Goal: Task Accomplishment & Management: Contribute content

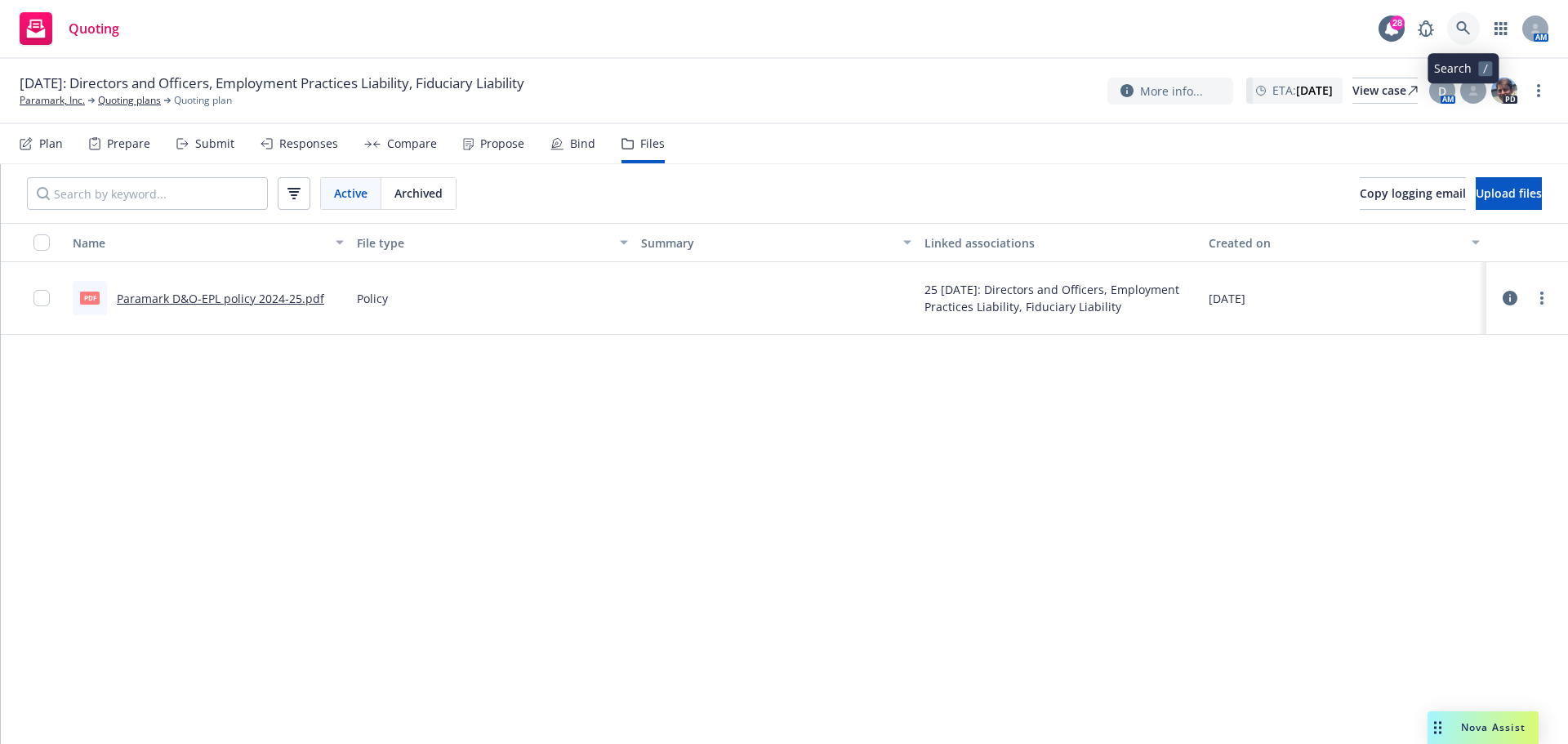
click at [1456, 21] on icon at bounding box center [1463, 28] width 15 height 15
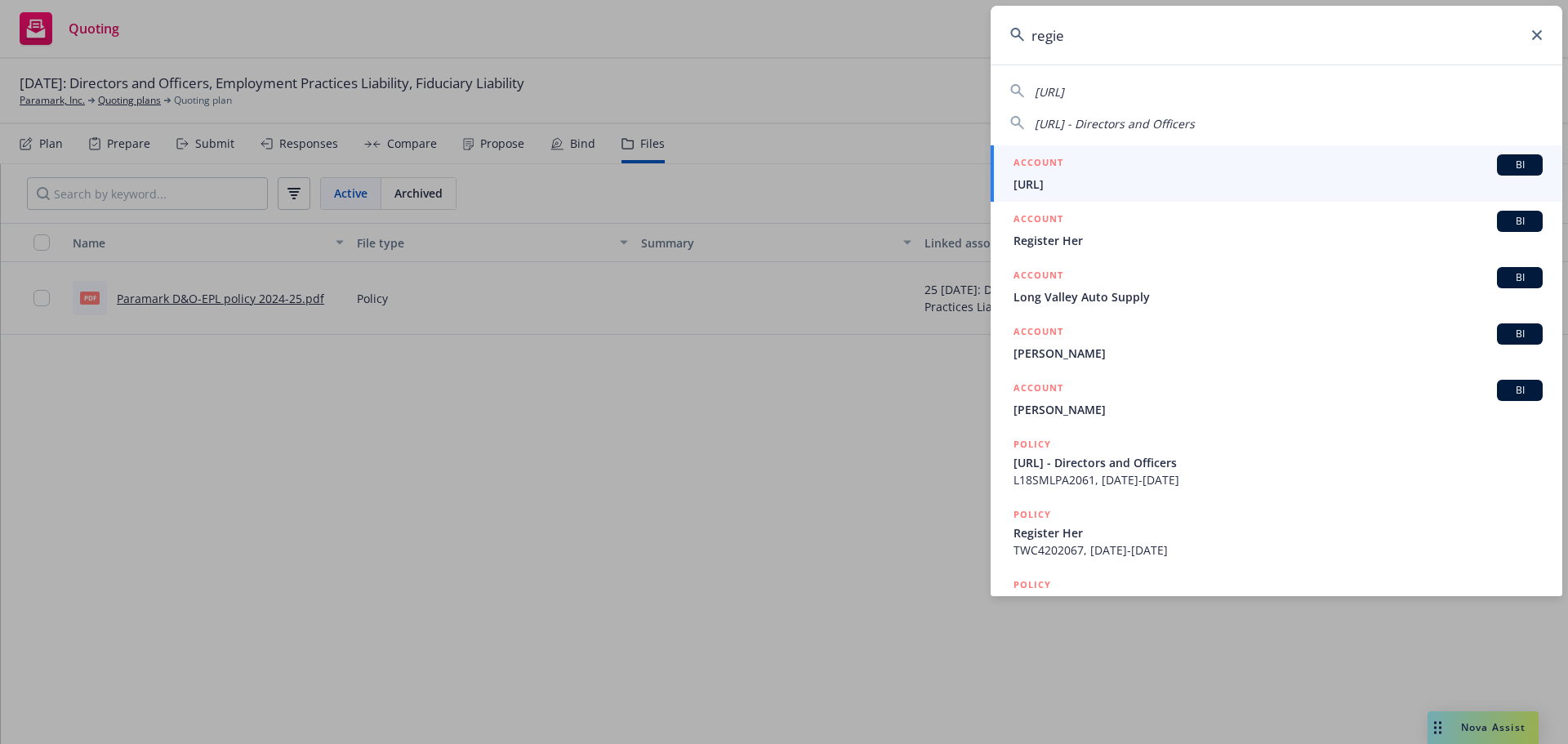
type input "regie"
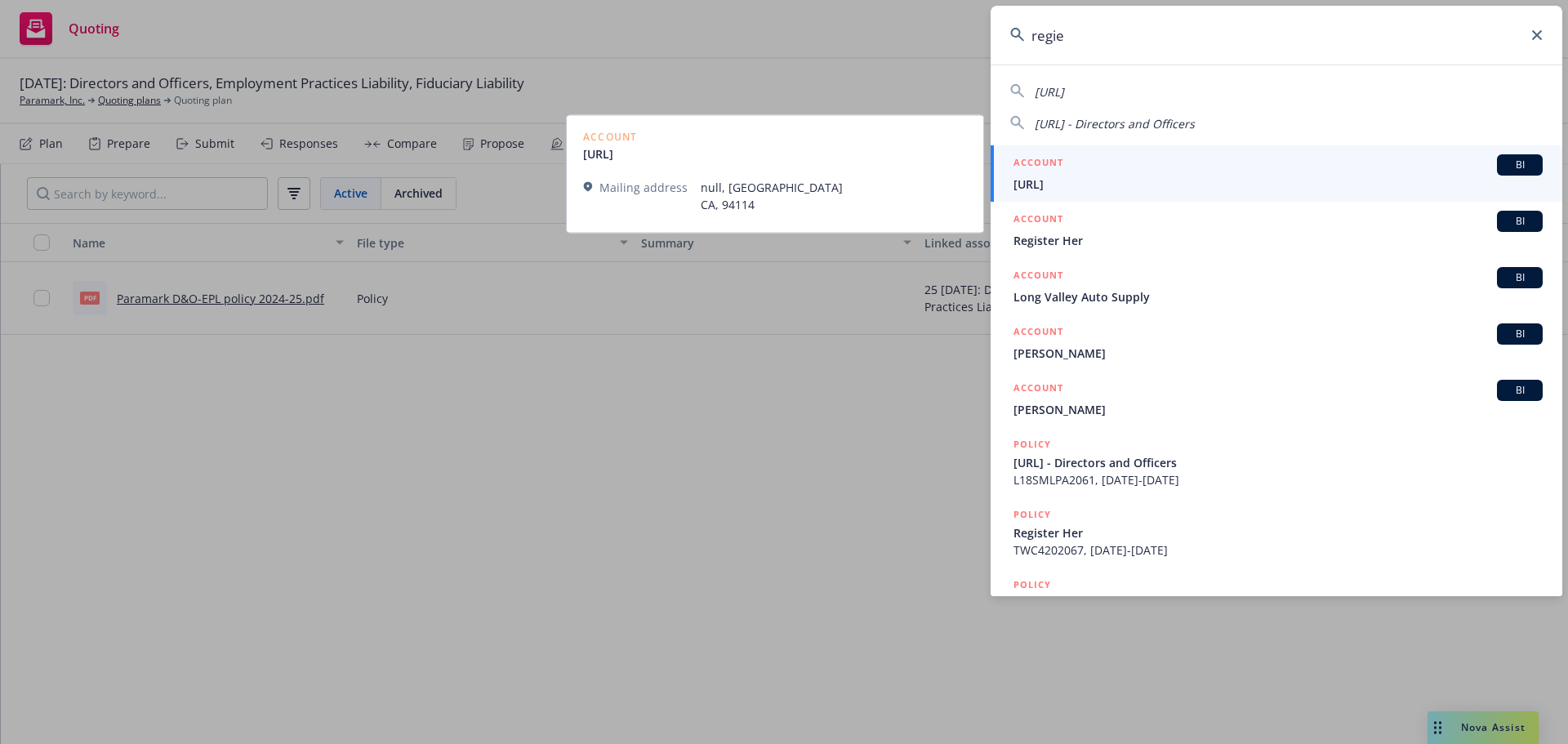
click at [1077, 181] on span "[URL]" at bounding box center [1277, 183] width 529 height 17
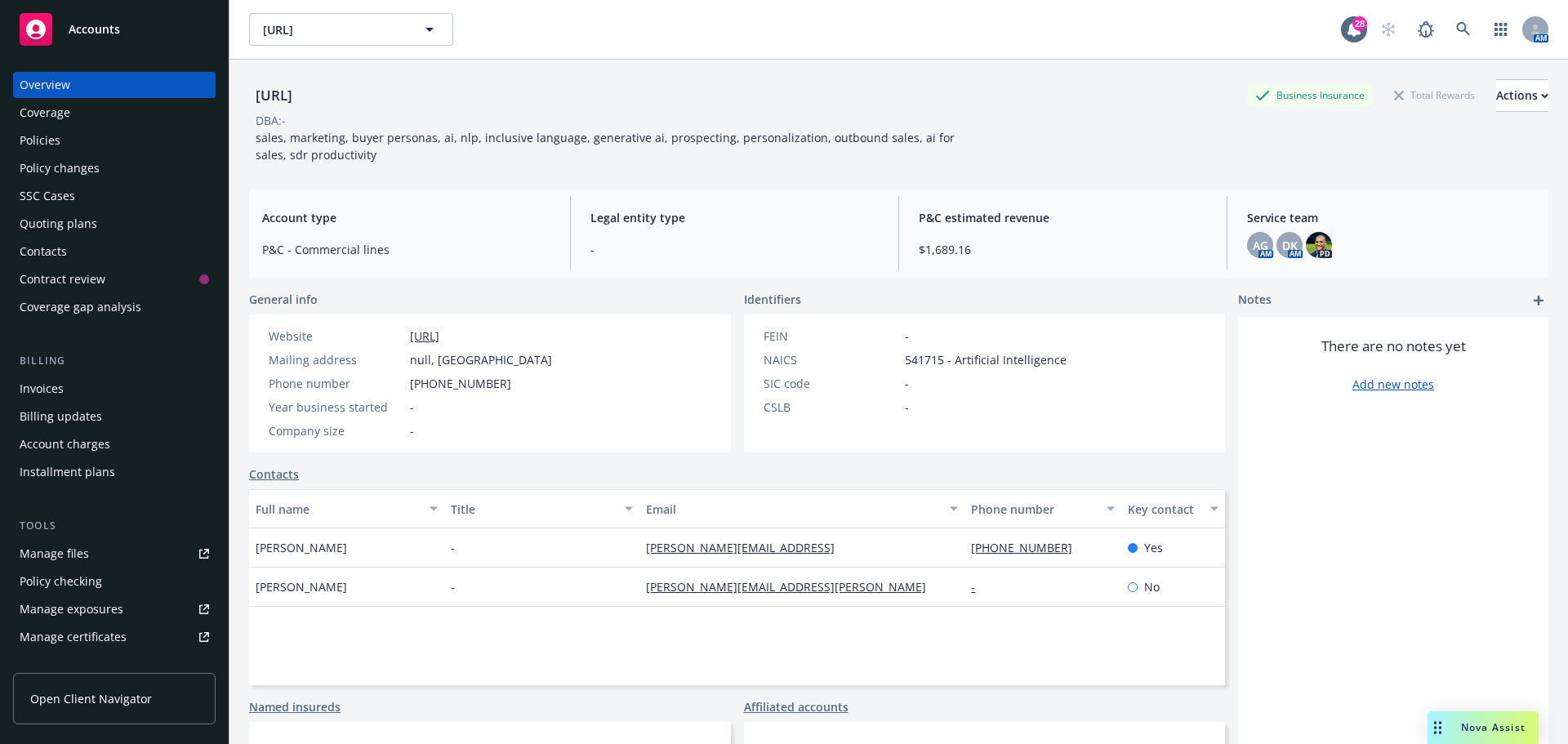
click at [57, 553] on div "Manage files" at bounding box center [54, 553] width 69 height 26
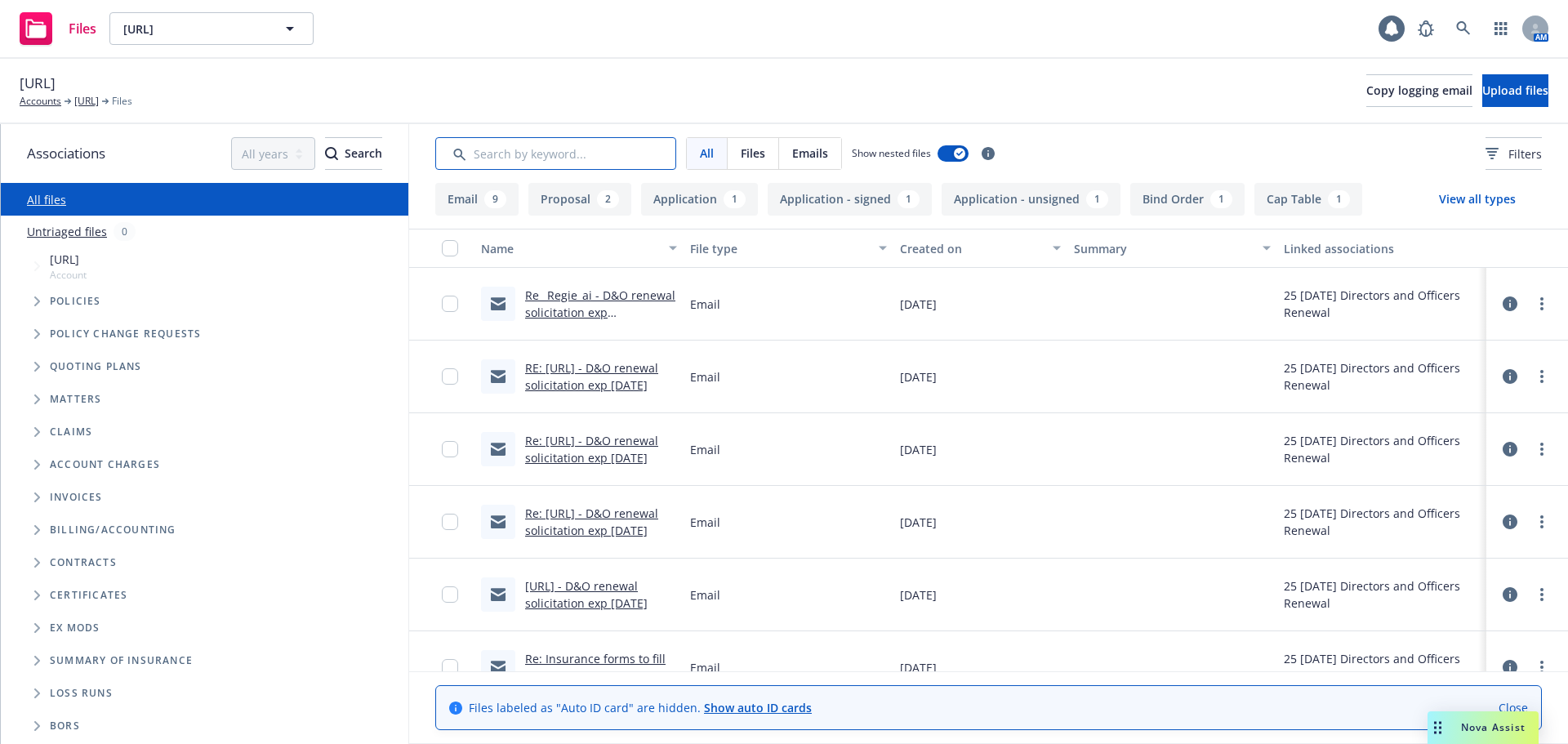
click at [565, 151] on input "Search by keyword..." at bounding box center [555, 153] width 241 height 33
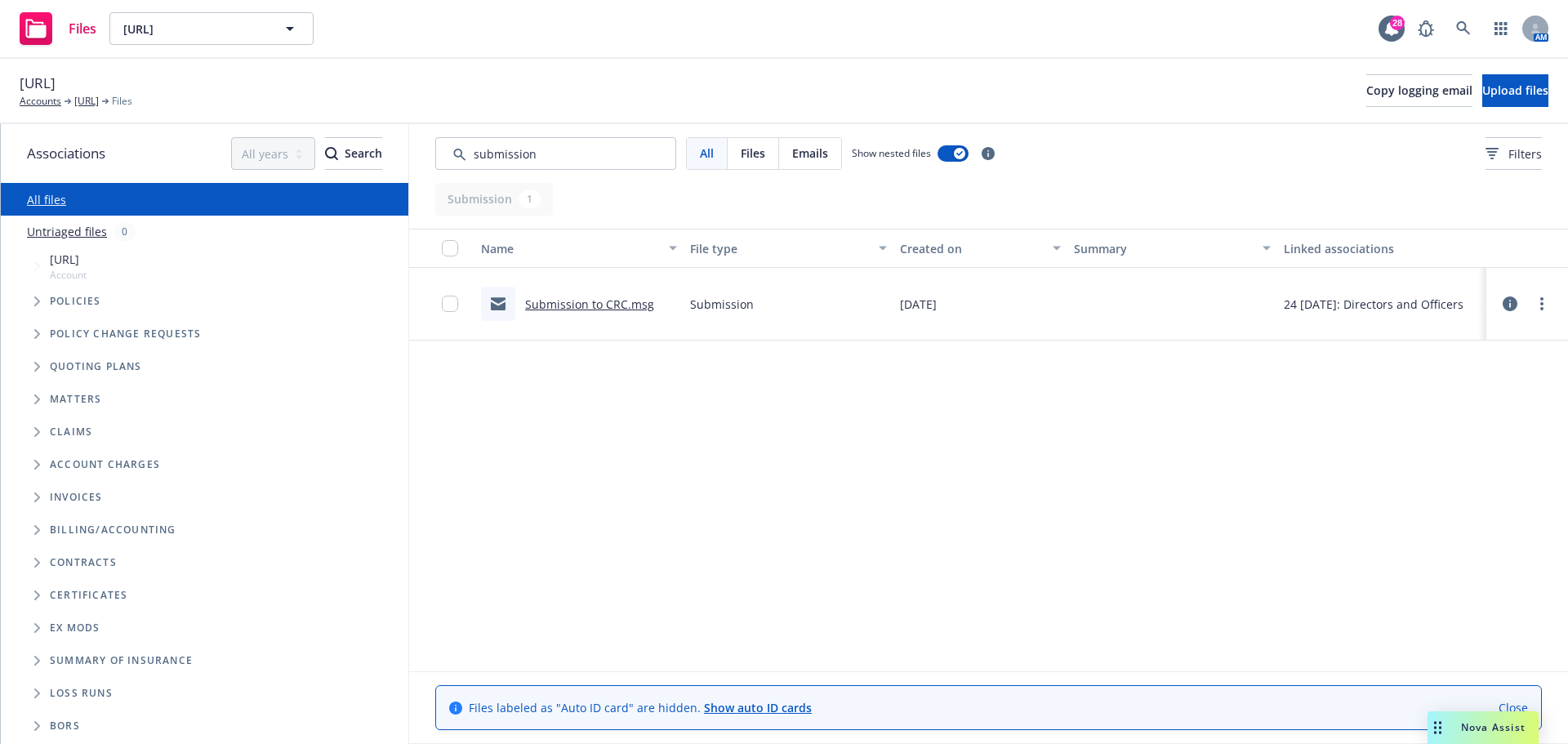
click at [578, 299] on link "Submission to CRC.msg" at bounding box center [590, 305] width 129 height 16
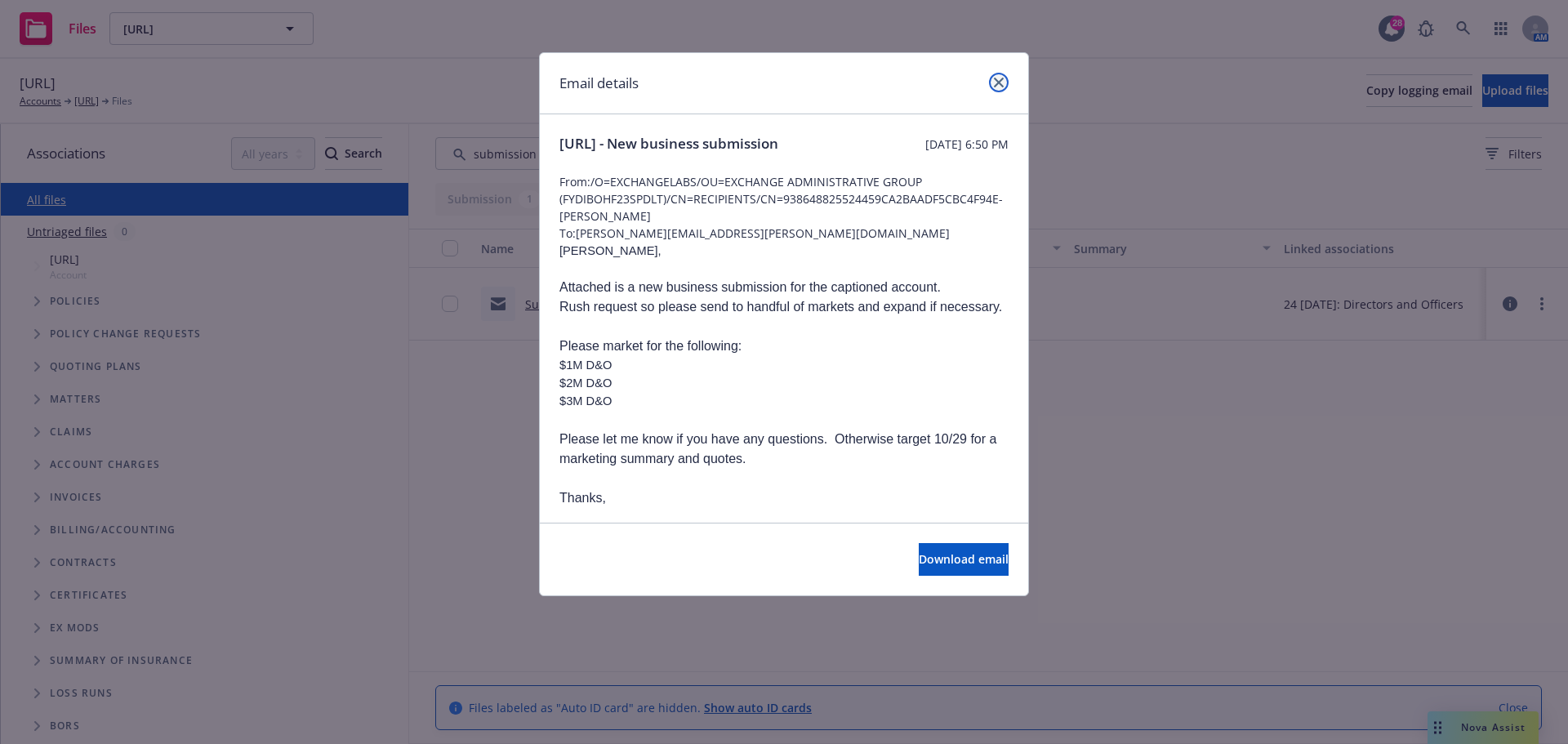
click at [996, 83] on icon "close" at bounding box center [998, 82] width 10 height 10
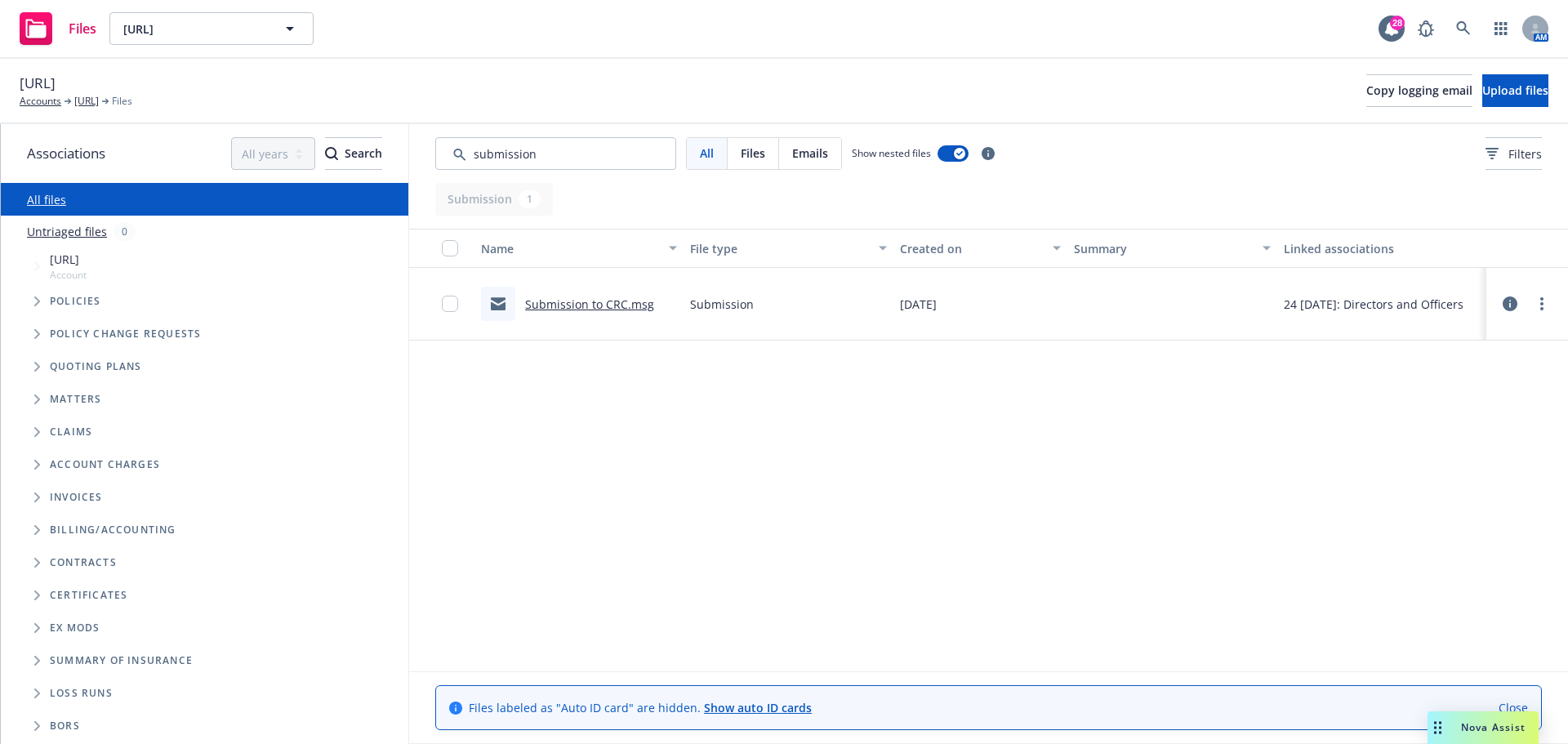
click at [607, 299] on link "Submission to CRC.msg" at bounding box center [590, 305] width 129 height 16
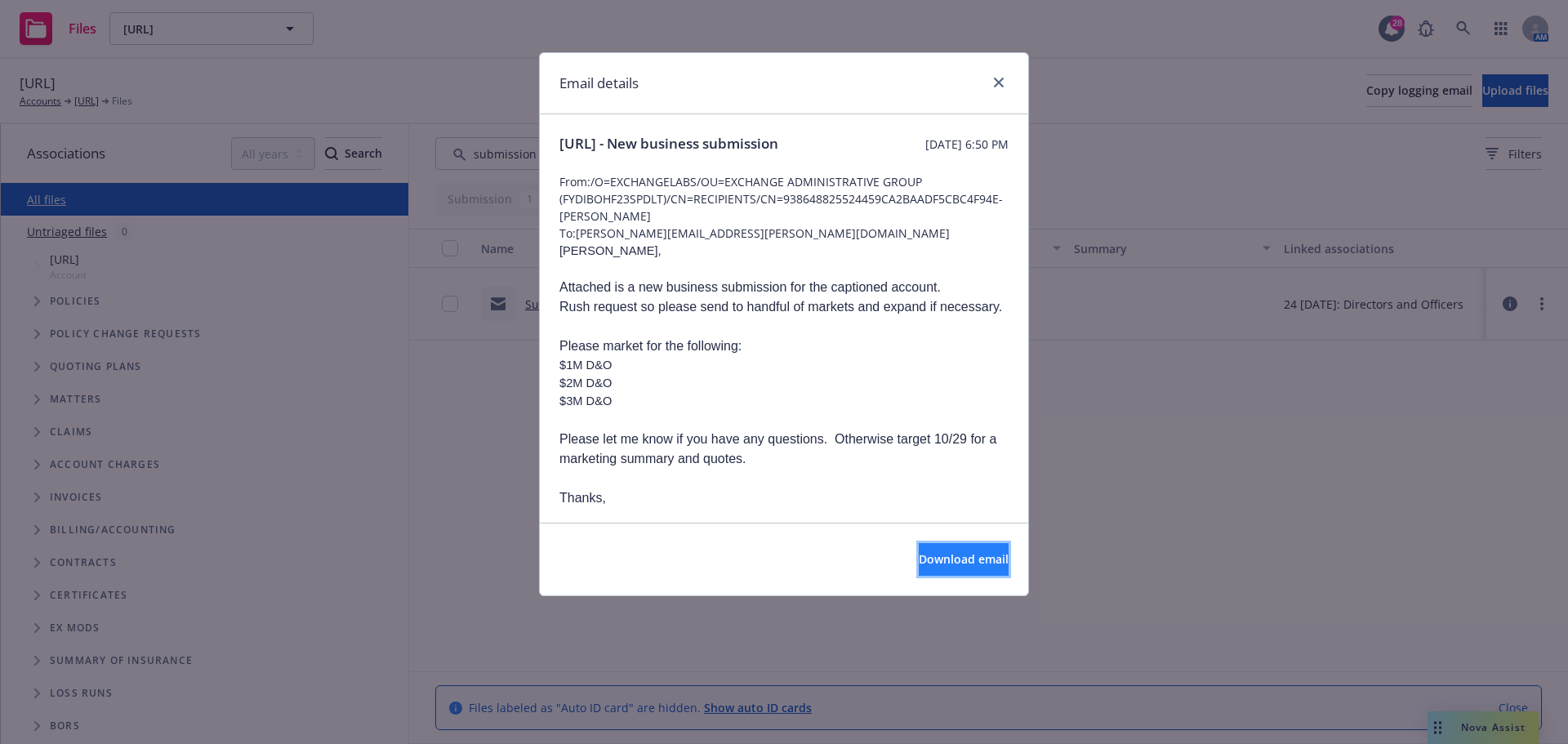
click at [962, 562] on span "Download email" at bounding box center [963, 559] width 89 height 16
click at [1005, 85] on link "close" at bounding box center [998, 82] width 19 height 19
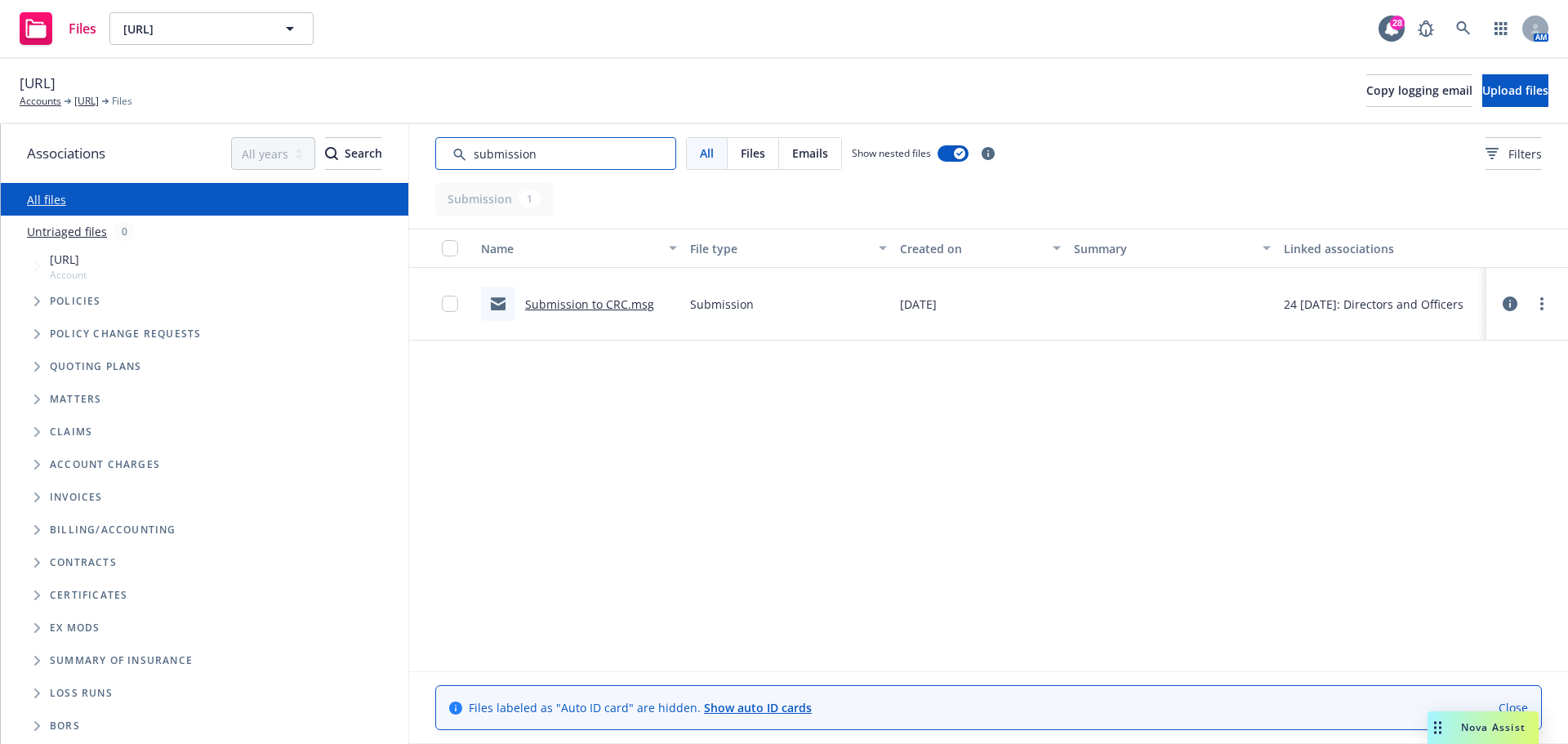
click at [563, 151] on input "Search by keyword..." at bounding box center [555, 153] width 241 height 33
drag, startPoint x: 561, startPoint y: 153, endPoint x: 428, endPoint y: 135, distance: 134.2
click at [428, 135] on div "All Files Emails Show nested files Filters" at bounding box center [989, 153] width 1159 height 58
type input "bind"
click at [573, 300] on link "Client bind order.msg" at bounding box center [585, 305] width 120 height 16
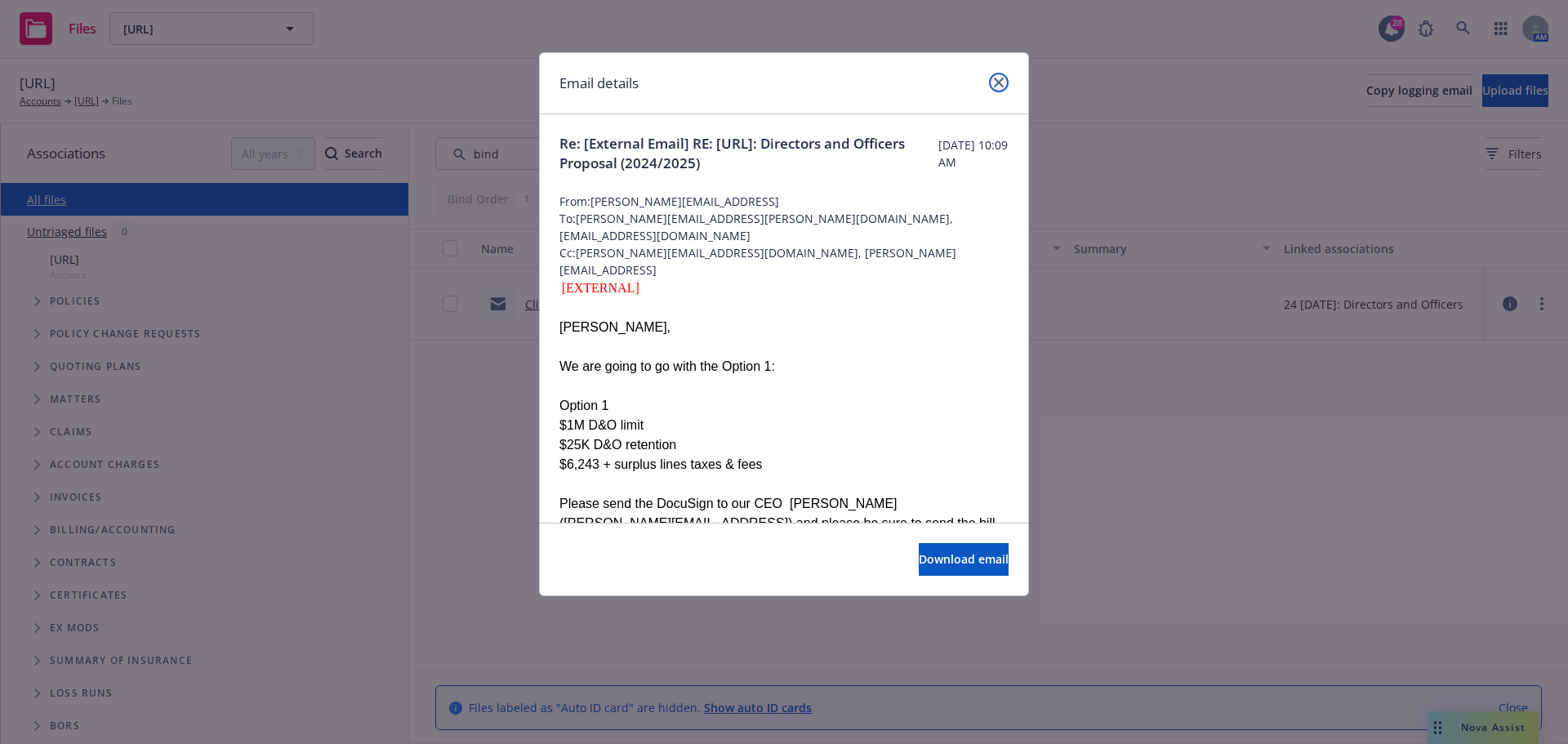
click at [998, 81] on icon "close" at bounding box center [998, 82] width 10 height 10
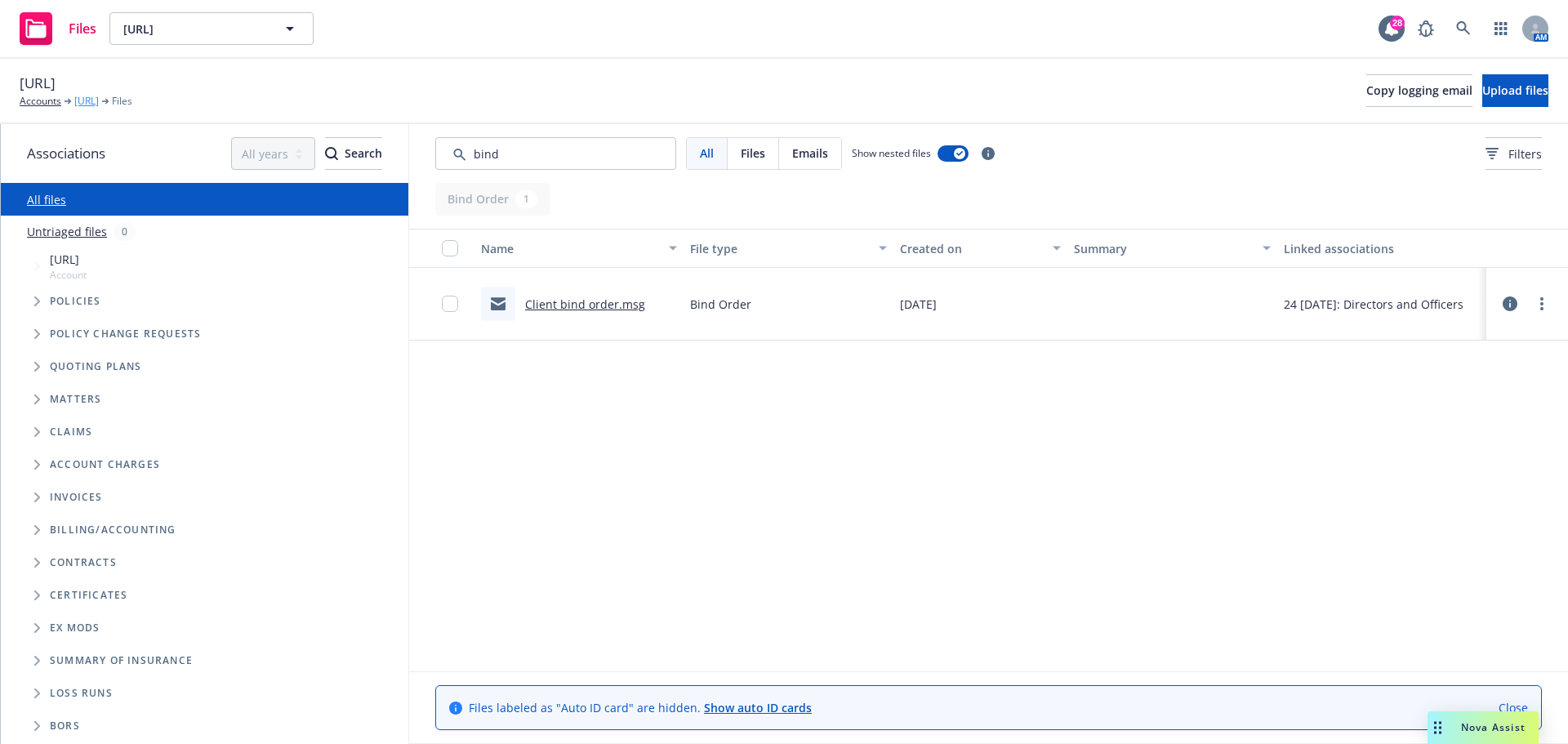
click at [82, 99] on link "Regie.ai" at bounding box center [87, 101] width 25 height 15
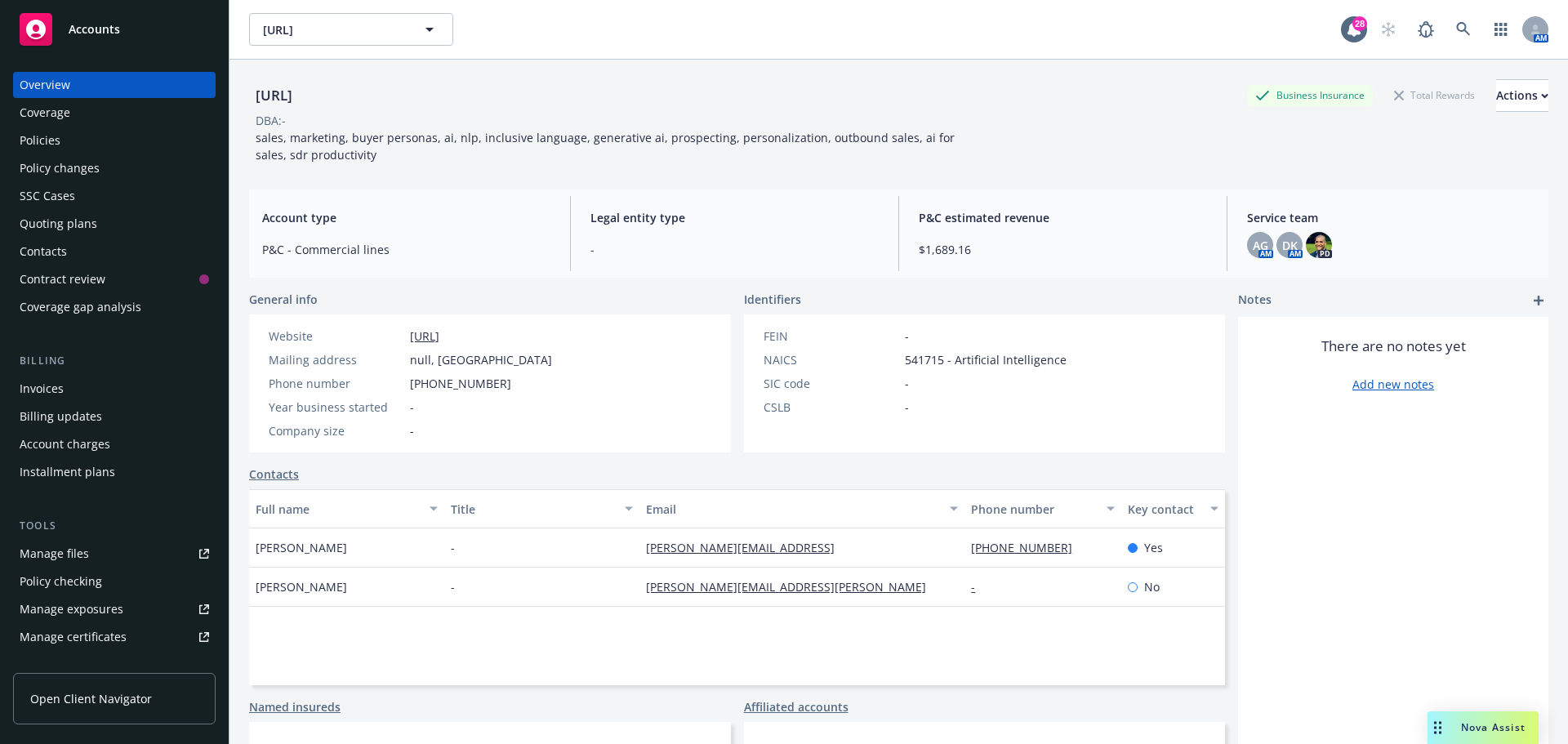
click at [61, 221] on div "Quoting plans" at bounding box center [58, 223] width 78 height 26
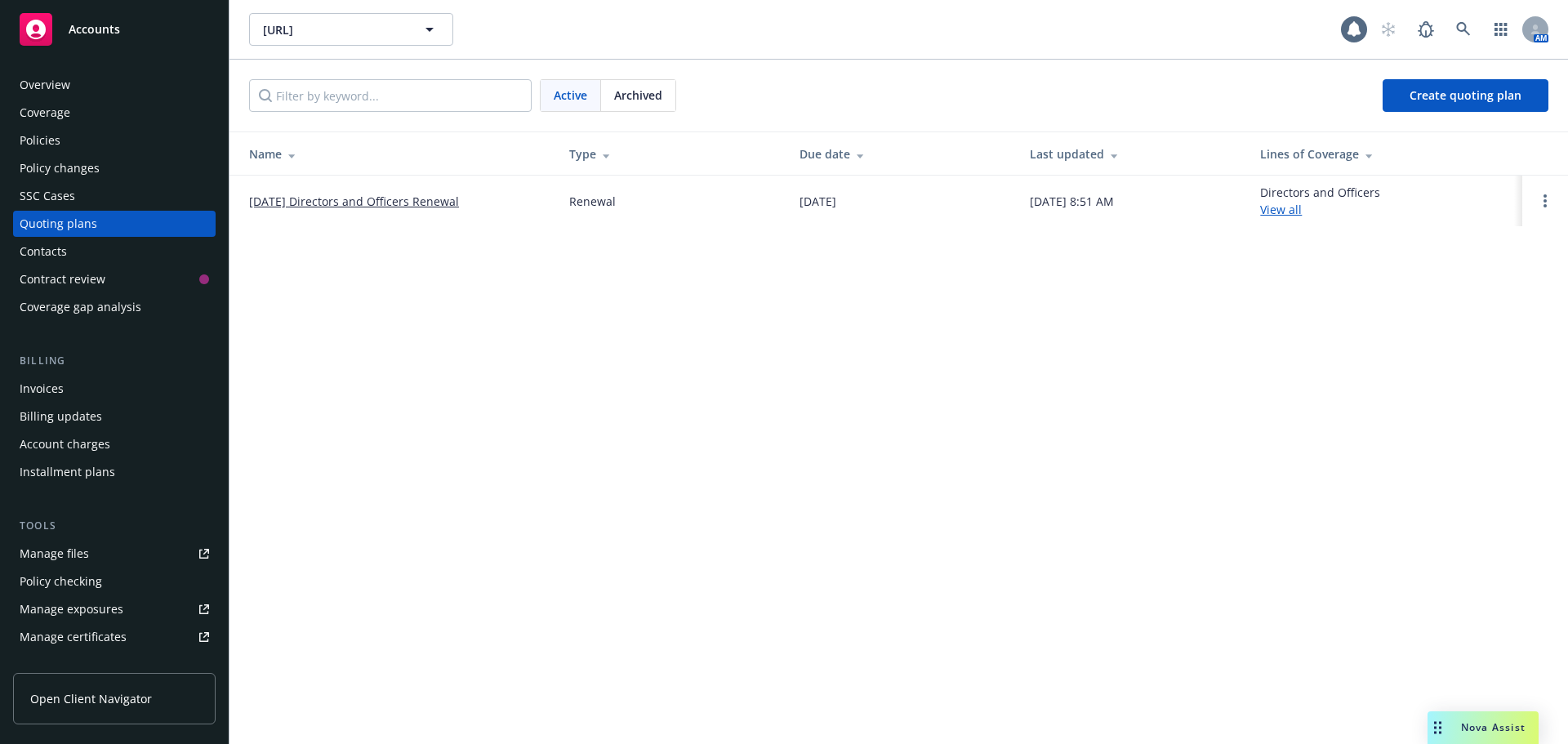
click at [408, 194] on link "10/30/25 Directors and Officers Renewal" at bounding box center [353, 201] width 210 height 17
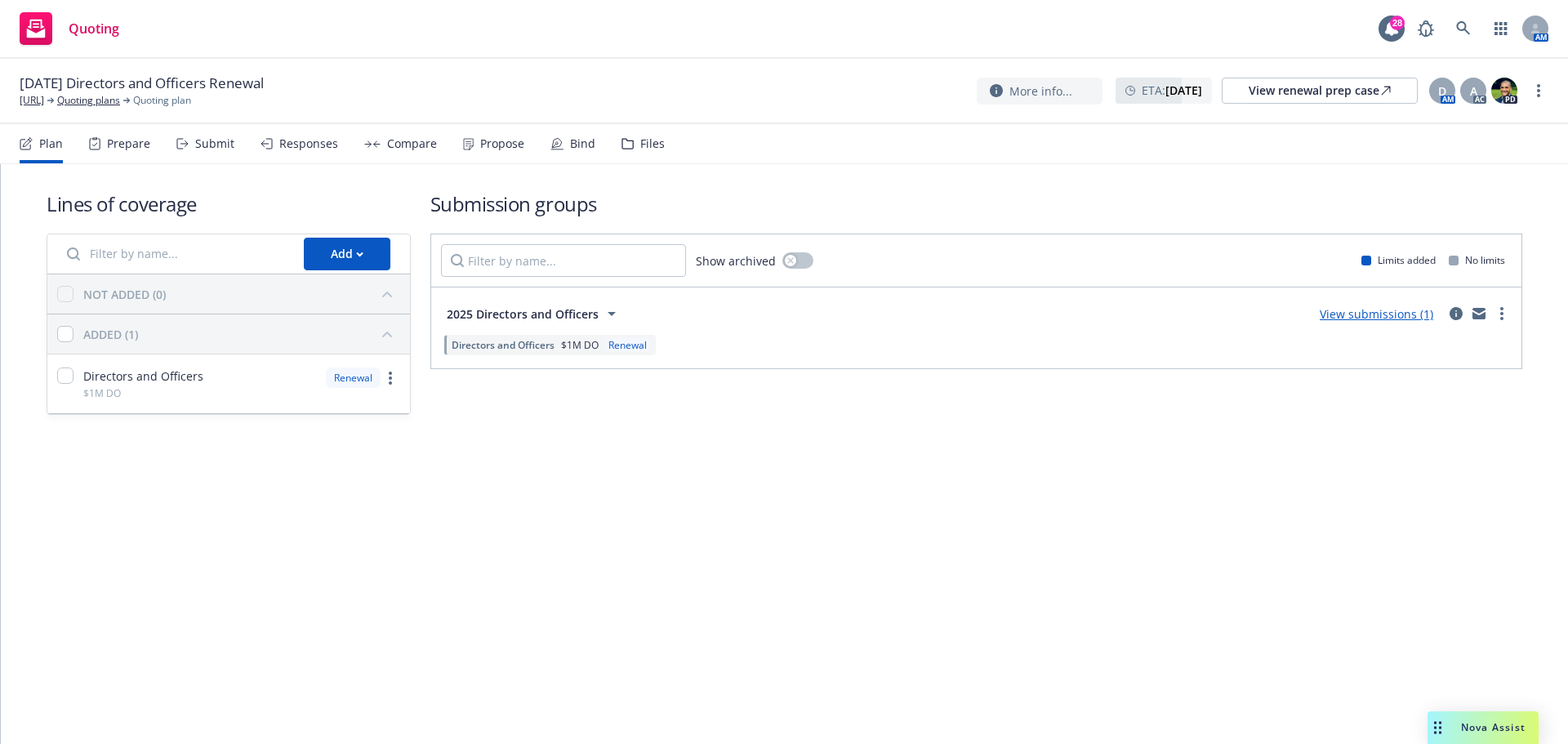
click at [1351, 308] on link "View submissions (1)" at bounding box center [1377, 314] width 113 height 16
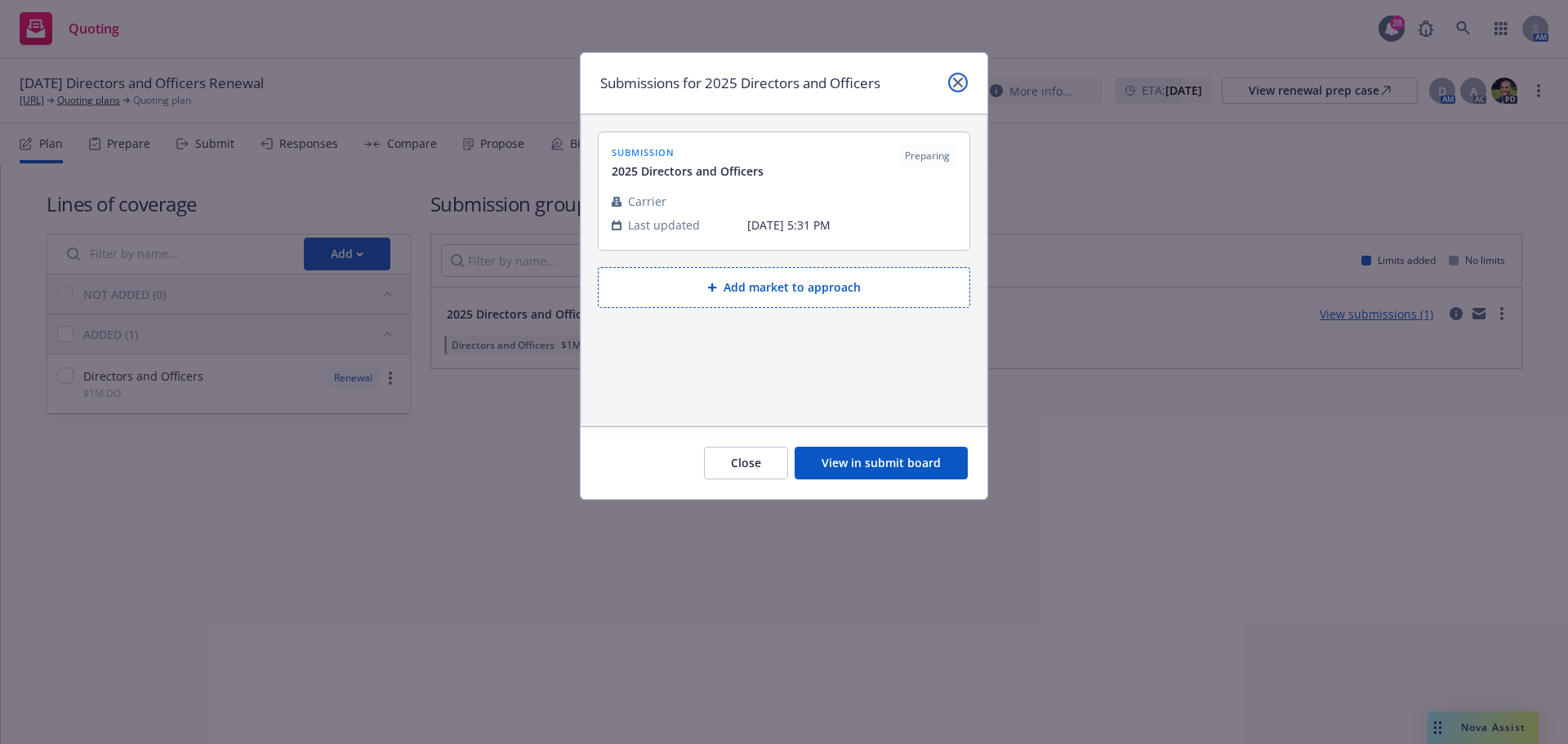
click at [959, 84] on icon "close" at bounding box center [958, 82] width 10 height 10
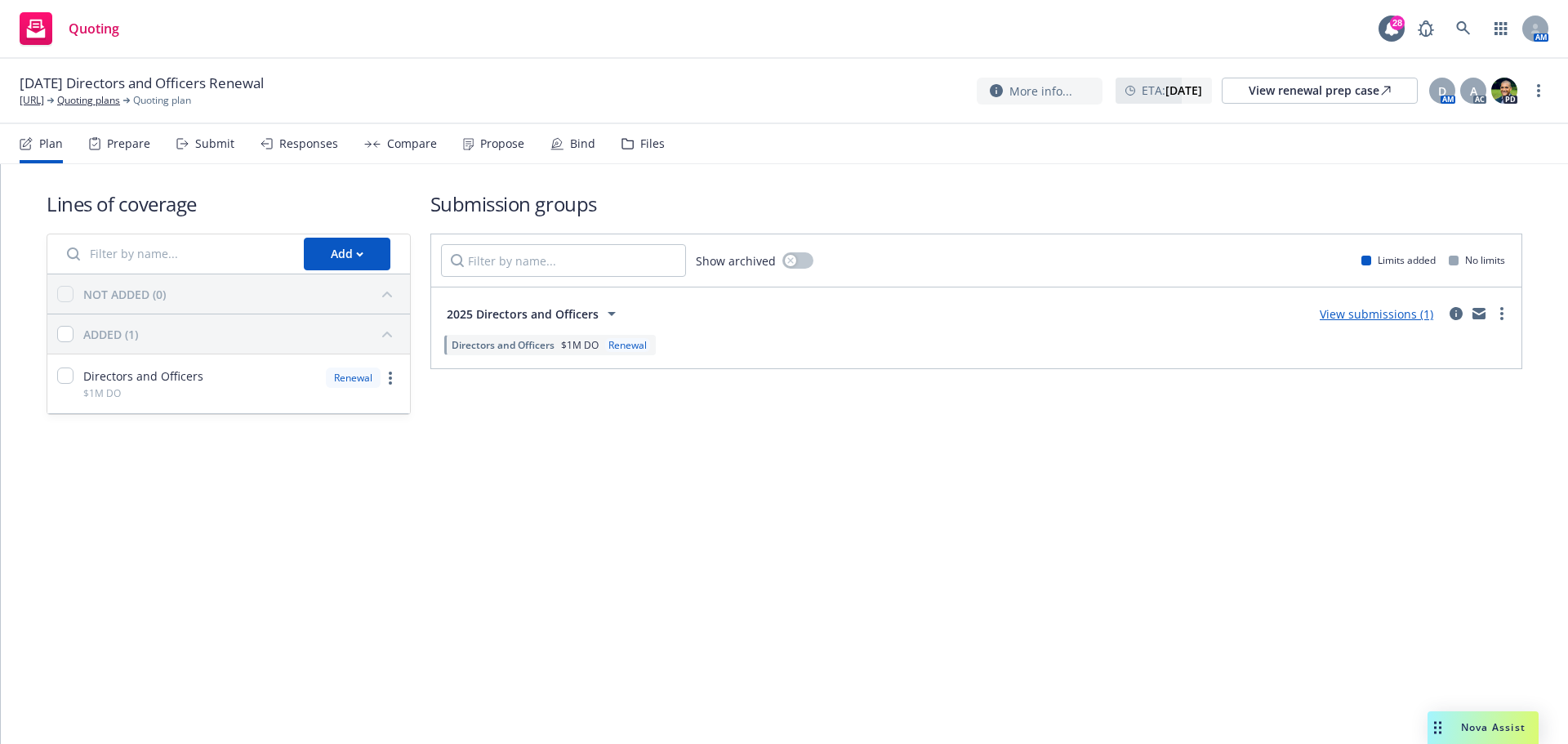
click at [652, 145] on div "Files" at bounding box center [653, 143] width 25 height 13
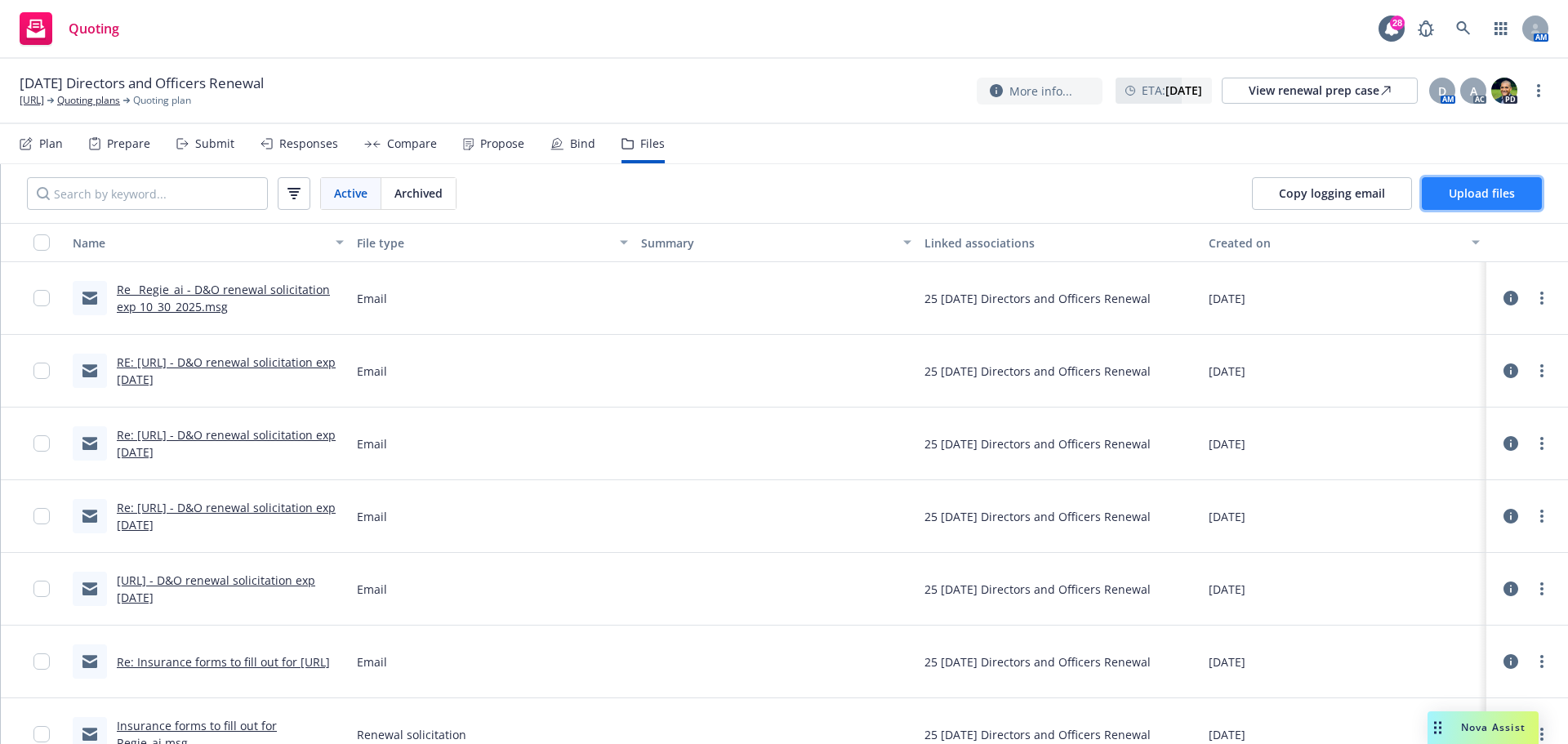
click at [1497, 200] on span "Upload files" at bounding box center [1481, 193] width 66 height 16
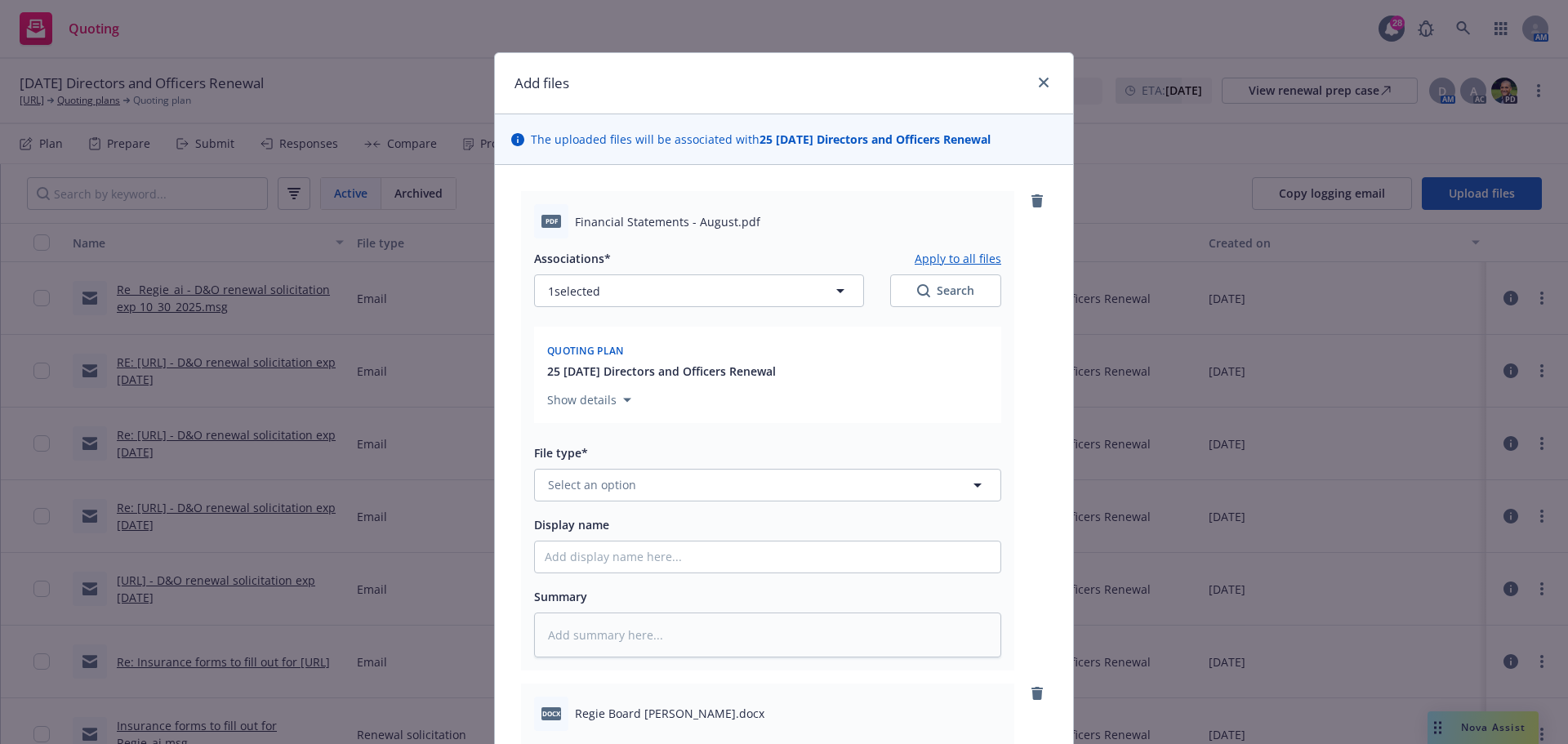
click at [638, 213] on span "Financial Statements - August.pdf" at bounding box center [667, 221] width 185 height 17
drag, startPoint x: 571, startPoint y: 220, endPoint x: 726, endPoint y: 222, distance: 155.0
click at [726, 222] on span "Financial Statements - August.pdf" at bounding box center [667, 221] width 185 height 17
copy span "Financial Statements - August"
click at [583, 482] on span "Select an option" at bounding box center [592, 484] width 89 height 17
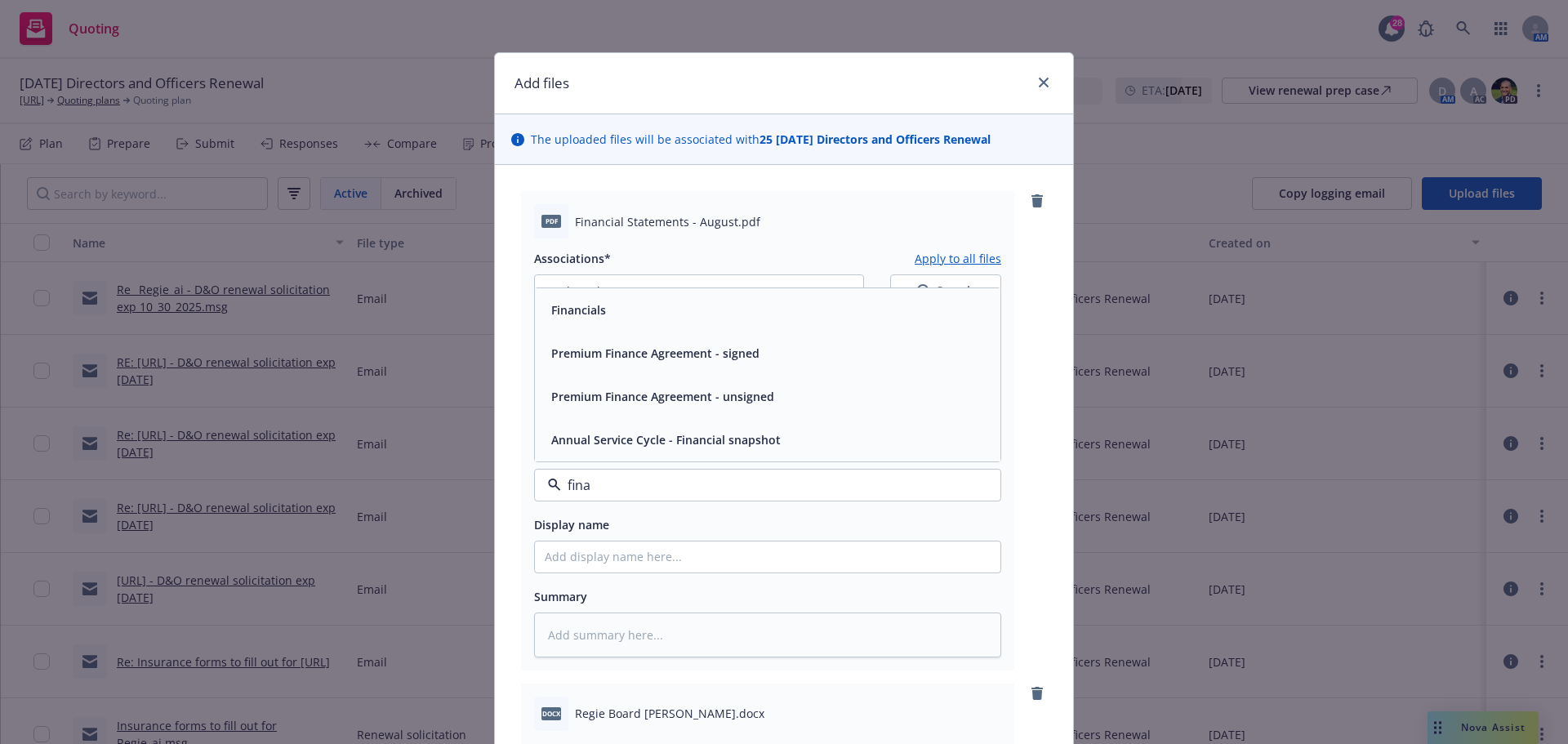
type input "finan"
click at [722, 317] on div "Financials" at bounding box center [767, 309] width 446 height 24
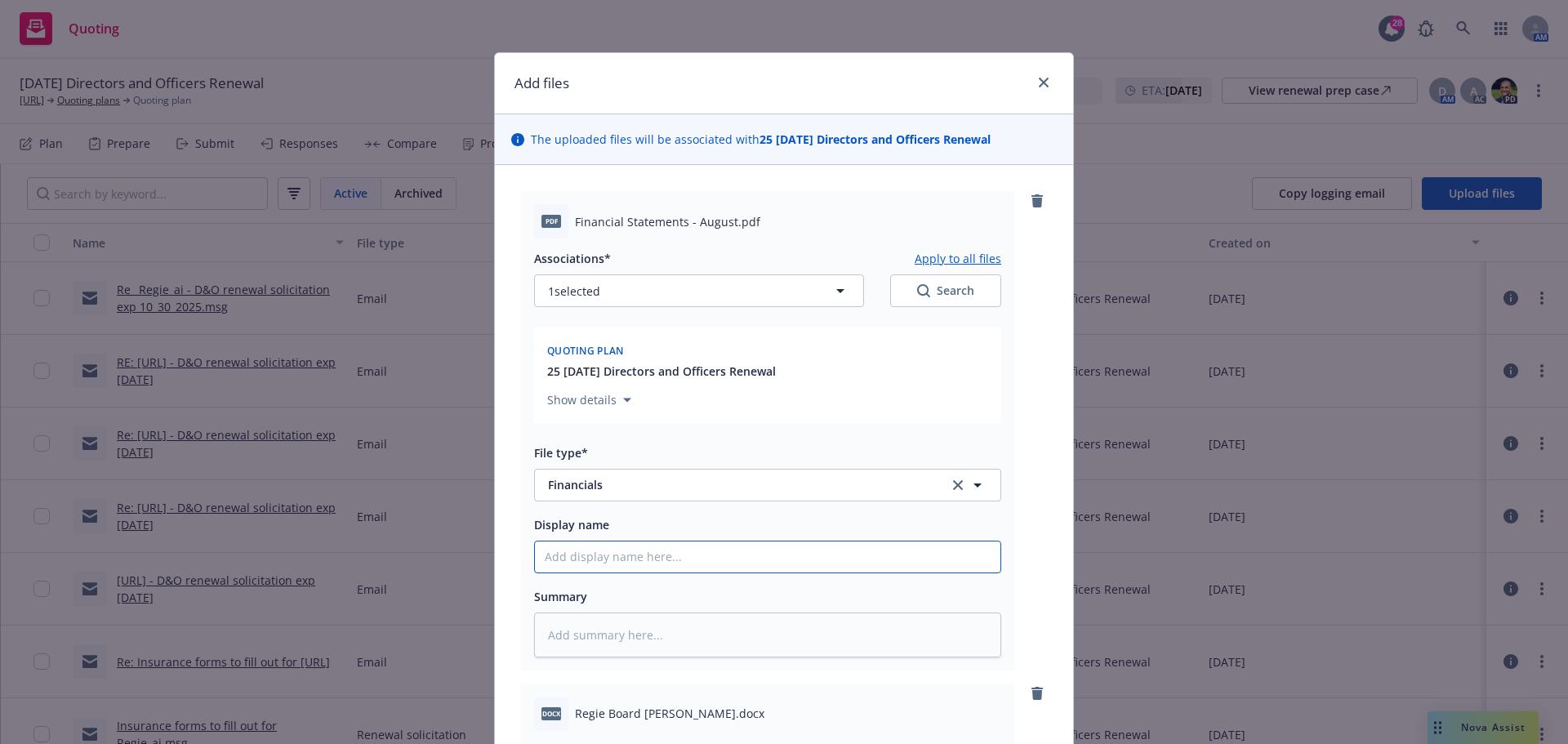
click at [586, 556] on input "Display name" at bounding box center [767, 556] width 465 height 31
paste input "Financial Statements - August"
type textarea "x"
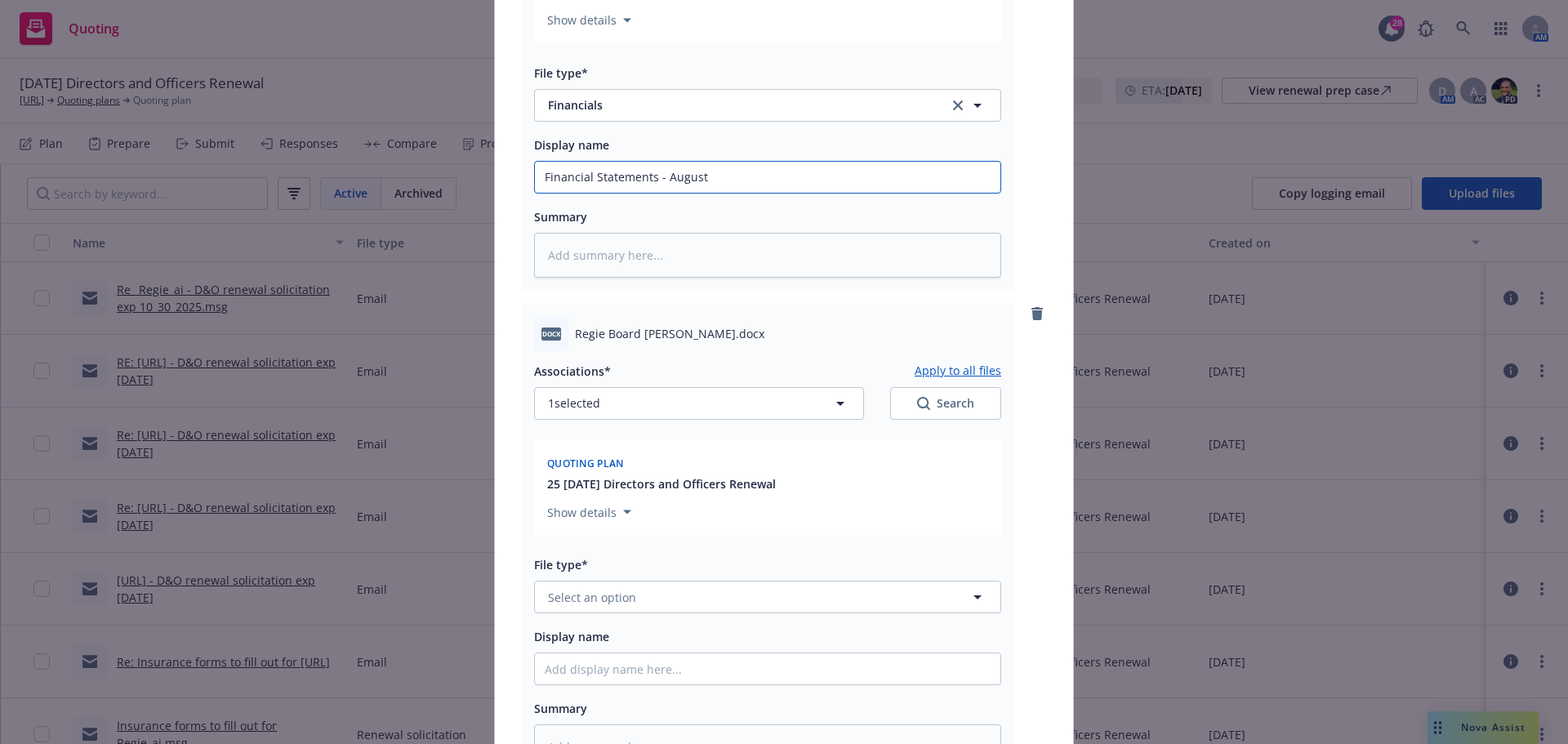
scroll to position [408, 0]
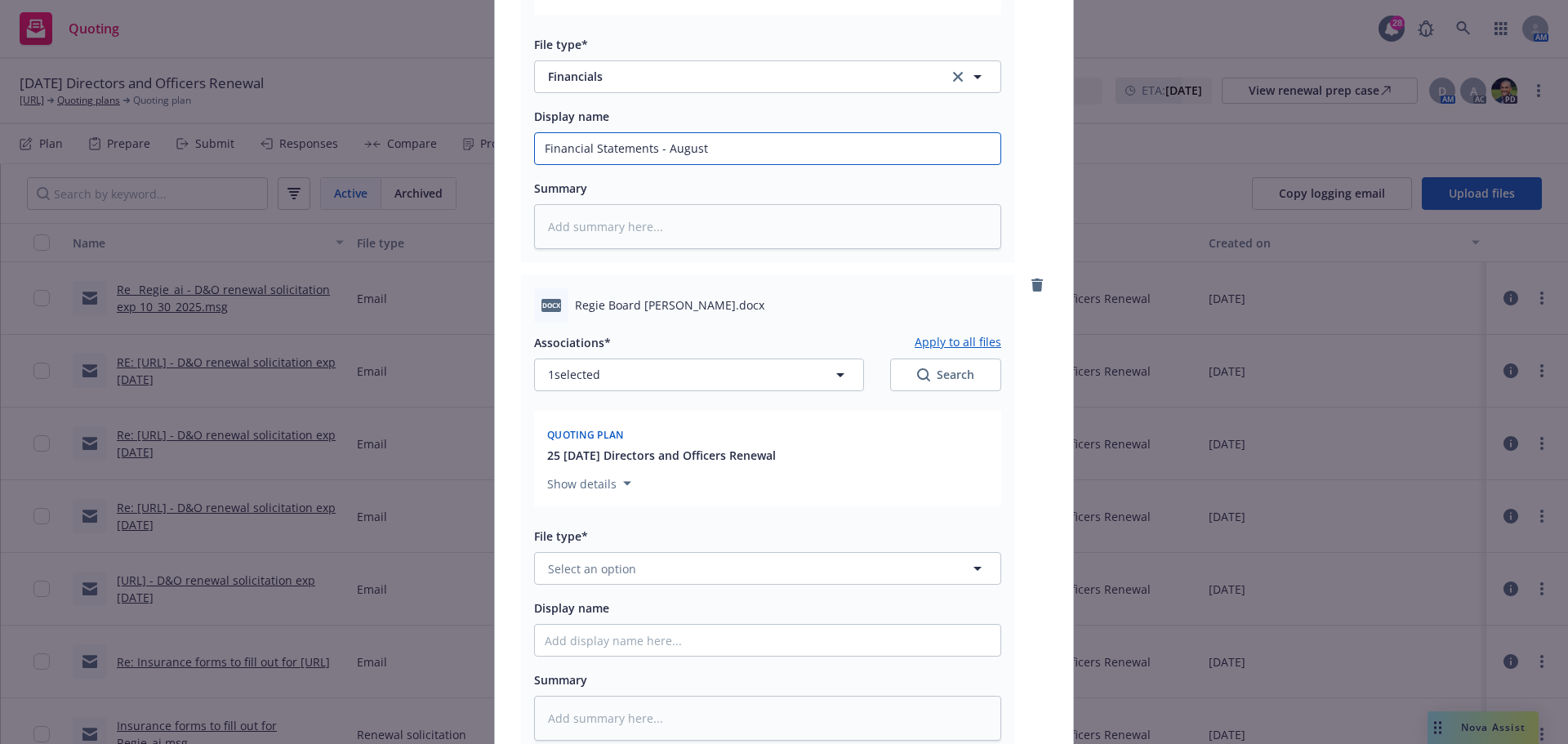
type input "Financial Statements - August"
drag, startPoint x: 570, startPoint y: 299, endPoint x: 671, endPoint y: 305, distance: 101.2
click at [671, 305] on span "Regie Board Roster.docx" at bounding box center [670, 305] width 190 height 17
copy span "Regie Board Roster"
click at [600, 577] on button "Select an option" at bounding box center [767, 568] width 467 height 33
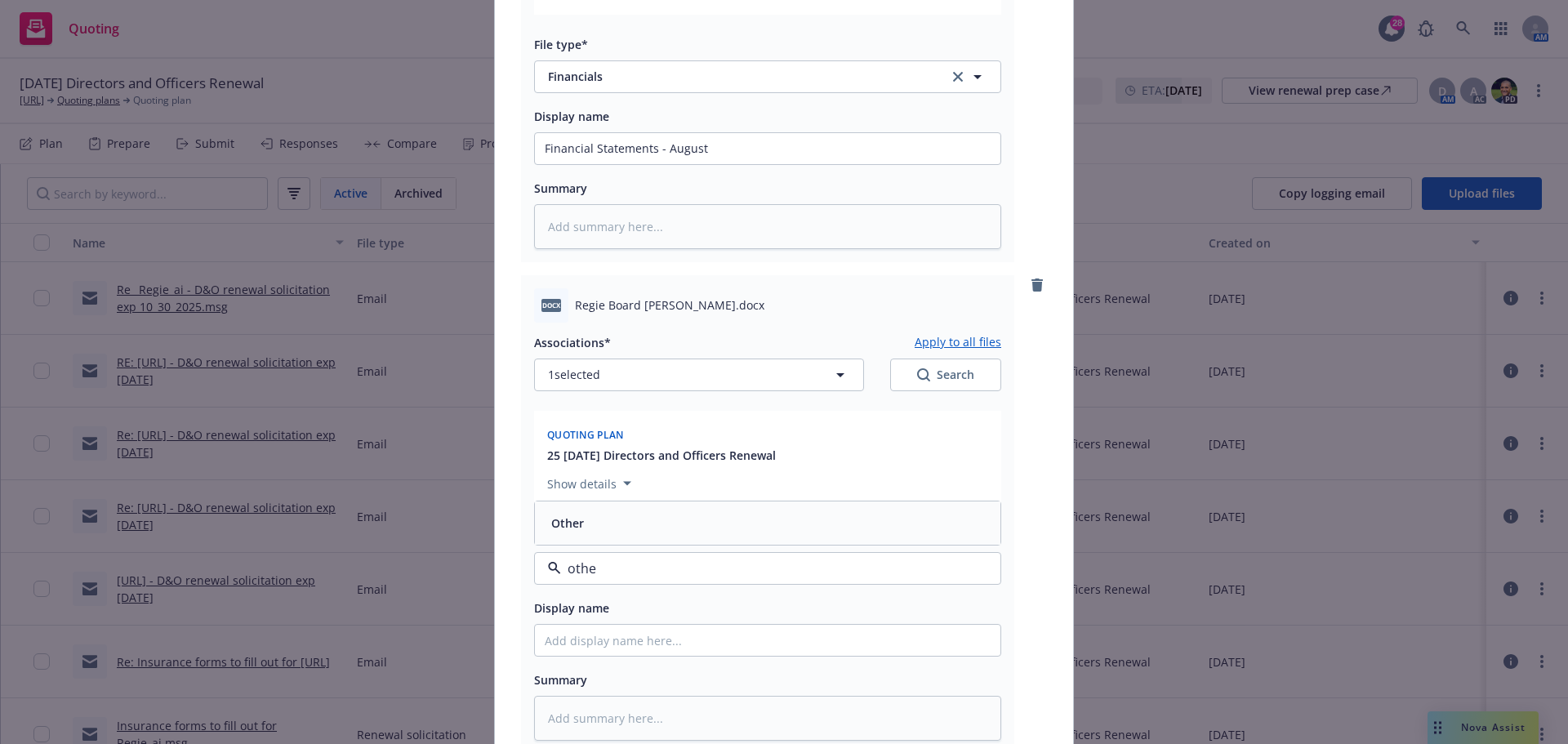
type input "other"
click at [625, 531] on div "Other" at bounding box center [767, 523] width 446 height 24
click at [585, 644] on input "Display name" at bounding box center [767, 639] width 465 height 31
paste input "Regie Board Roster"
type textarea "x"
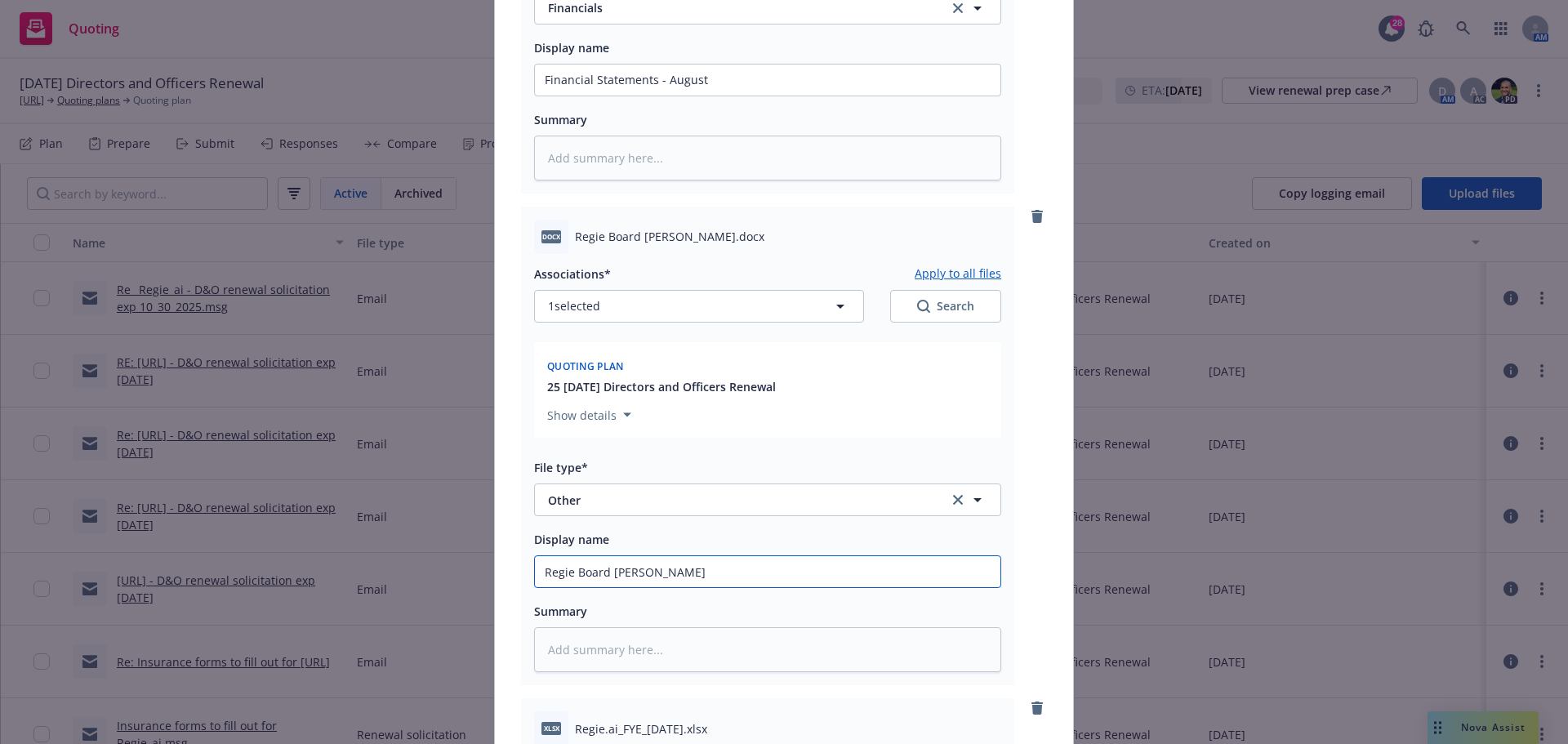
scroll to position [735, 0]
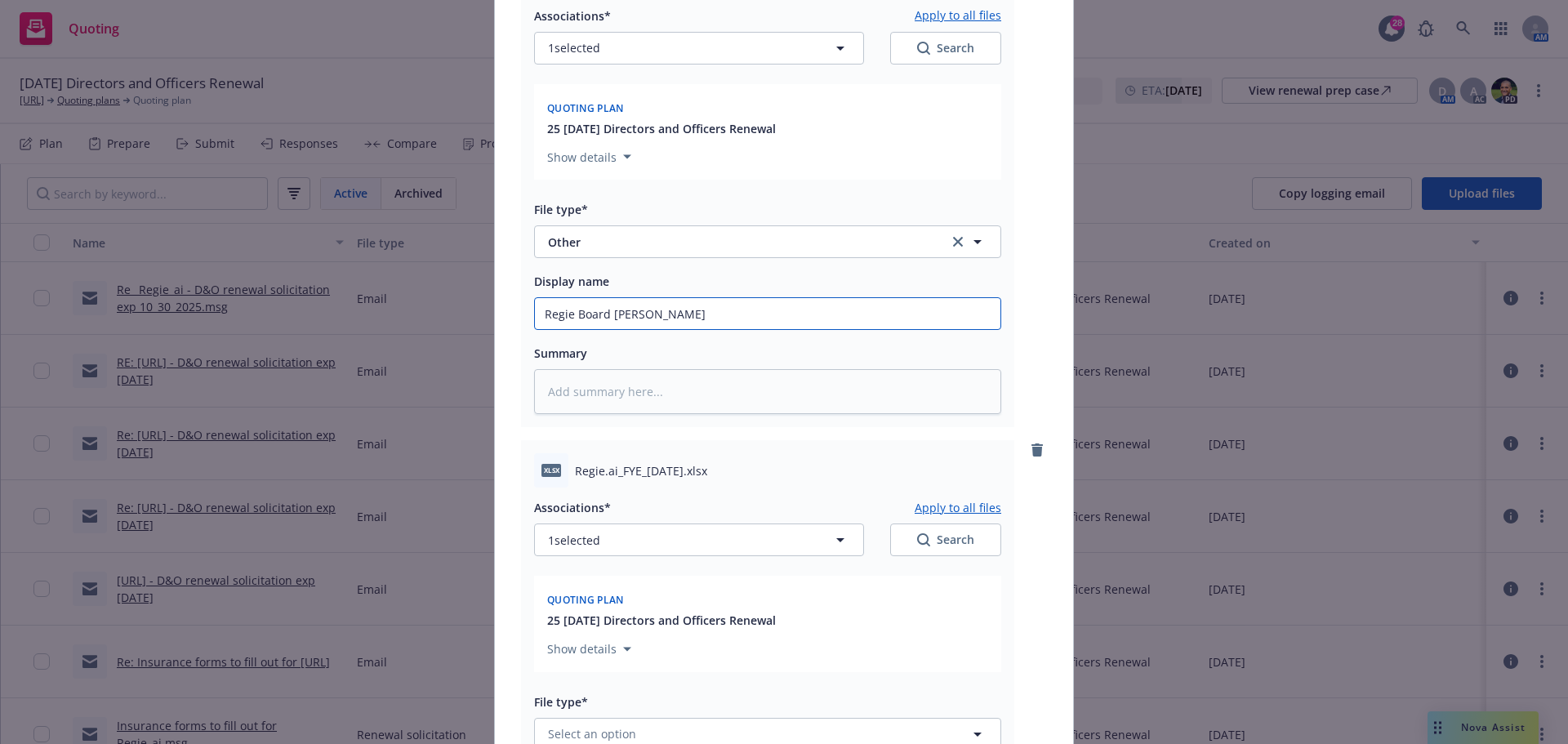
type input "Regie Board Roster"
drag, startPoint x: 570, startPoint y: 475, endPoint x: 683, endPoint y: 463, distance: 113.6
click at [683, 463] on span "Regie.ai_FYE_01-31-25.xlsx" at bounding box center [640, 470] width 132 height 17
copy span "Regie.ai_FYE_01-31-25"
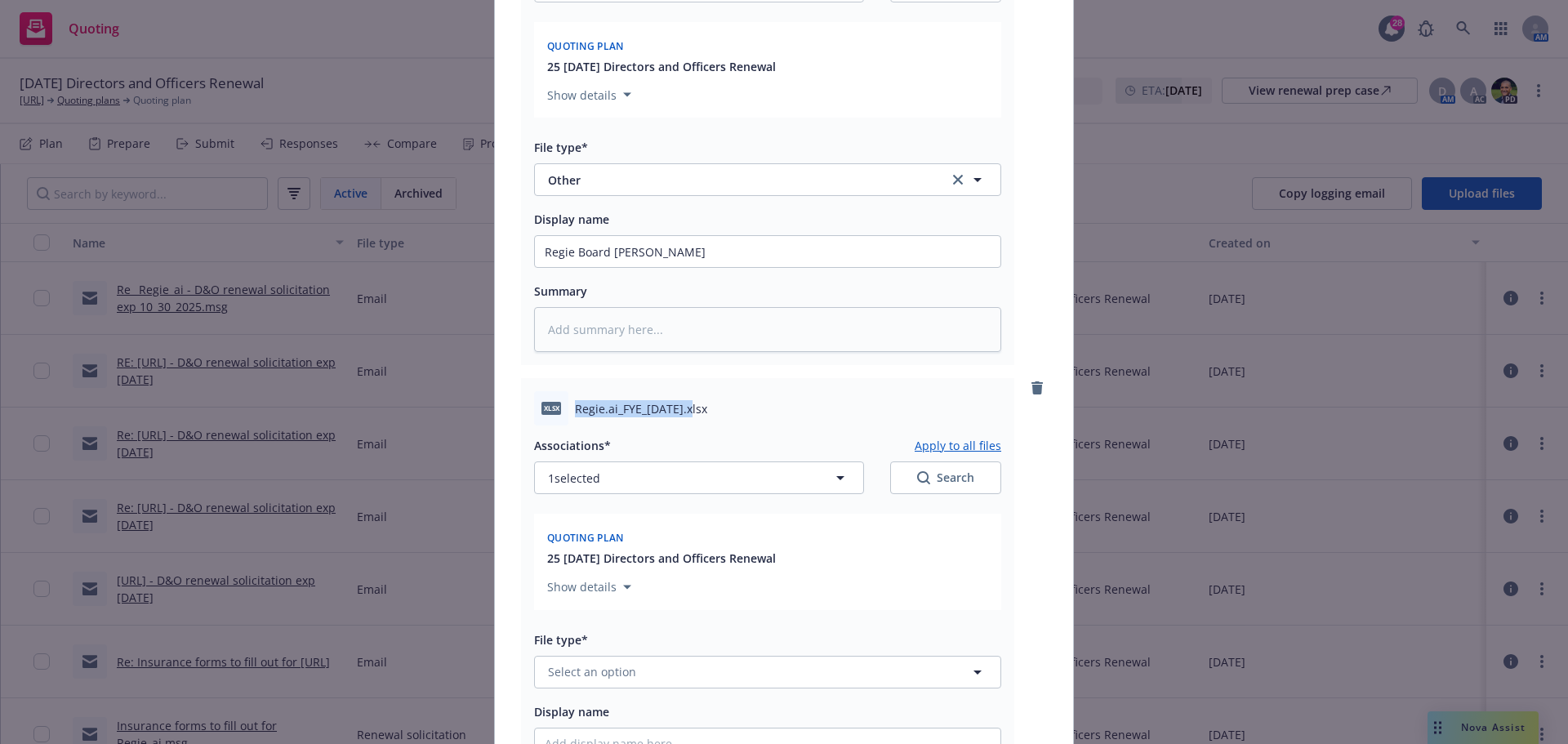
scroll to position [898, 0]
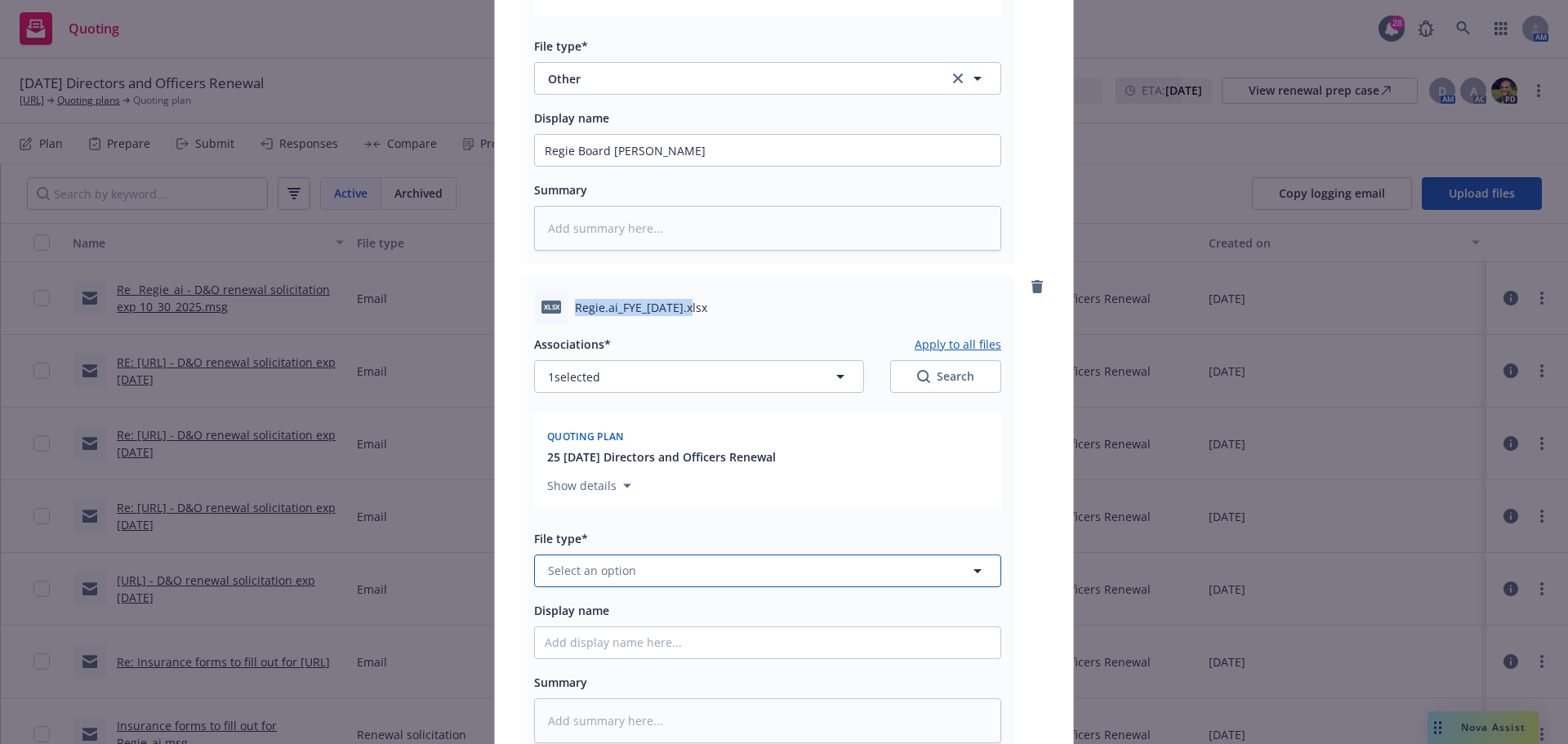
click at [617, 567] on span "Select an option" at bounding box center [592, 570] width 89 height 17
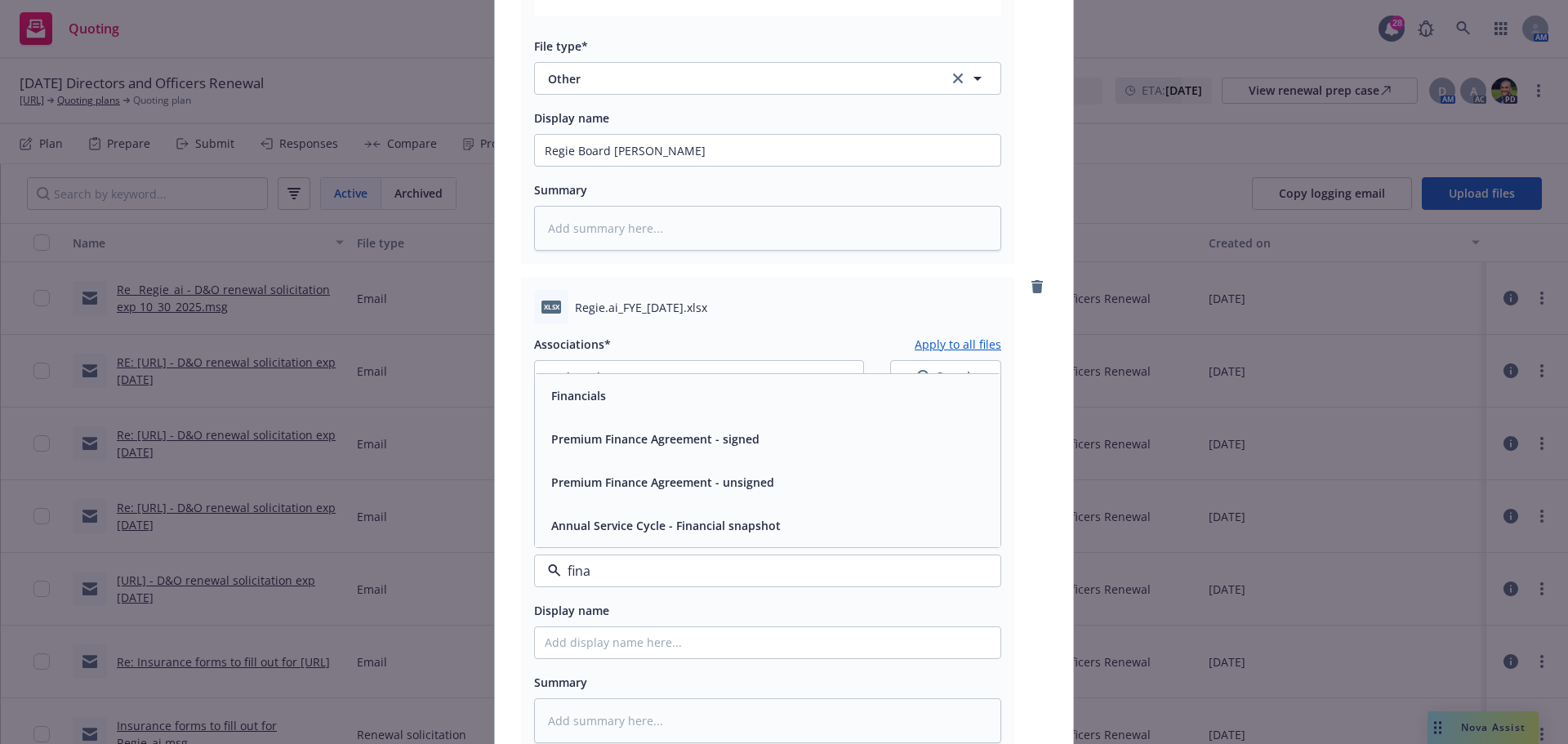
type input "finan"
drag, startPoint x: 613, startPoint y: 399, endPoint x: 616, endPoint y: 415, distance: 16.3
click at [612, 399] on div "Financials" at bounding box center [767, 395] width 446 height 24
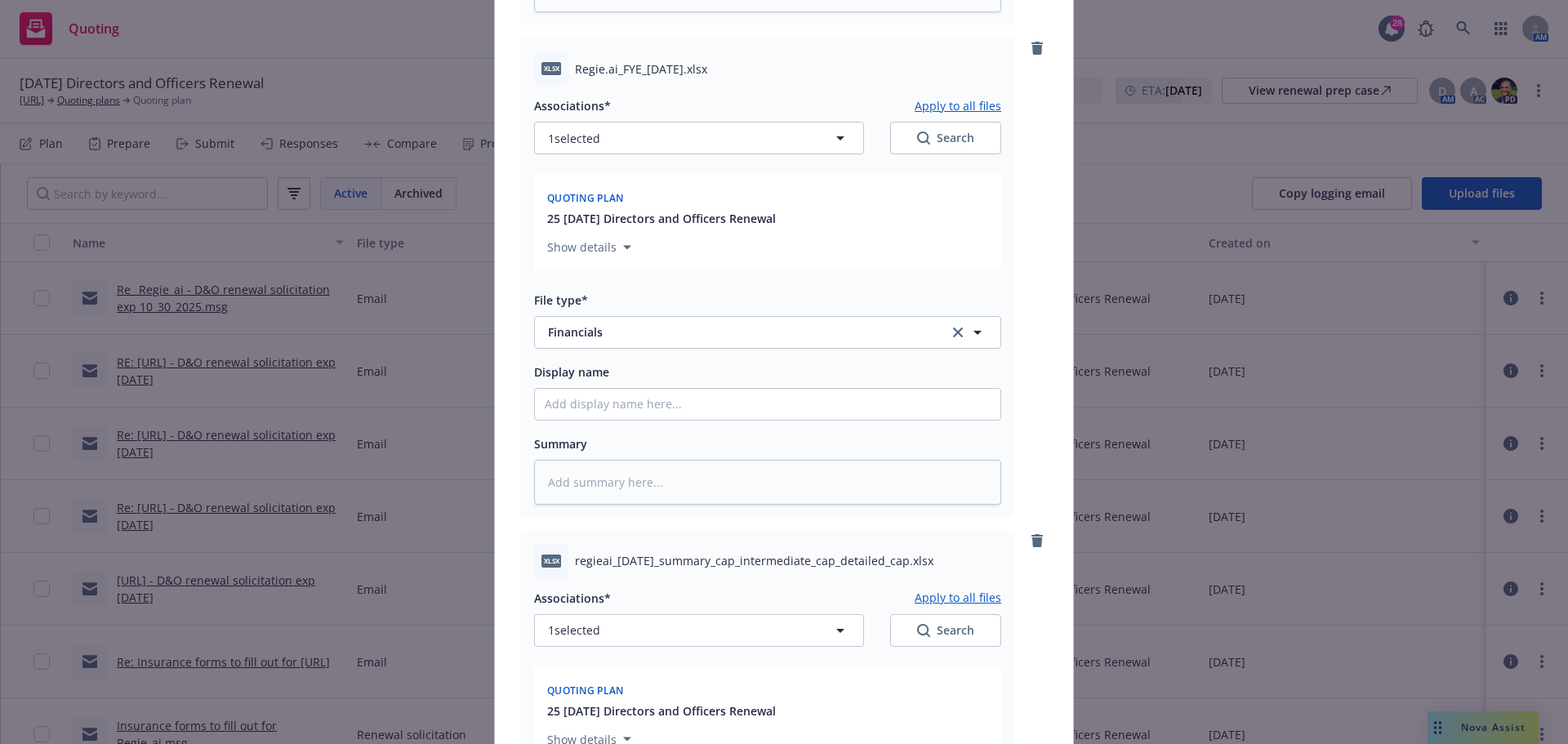
scroll to position [1143, 0]
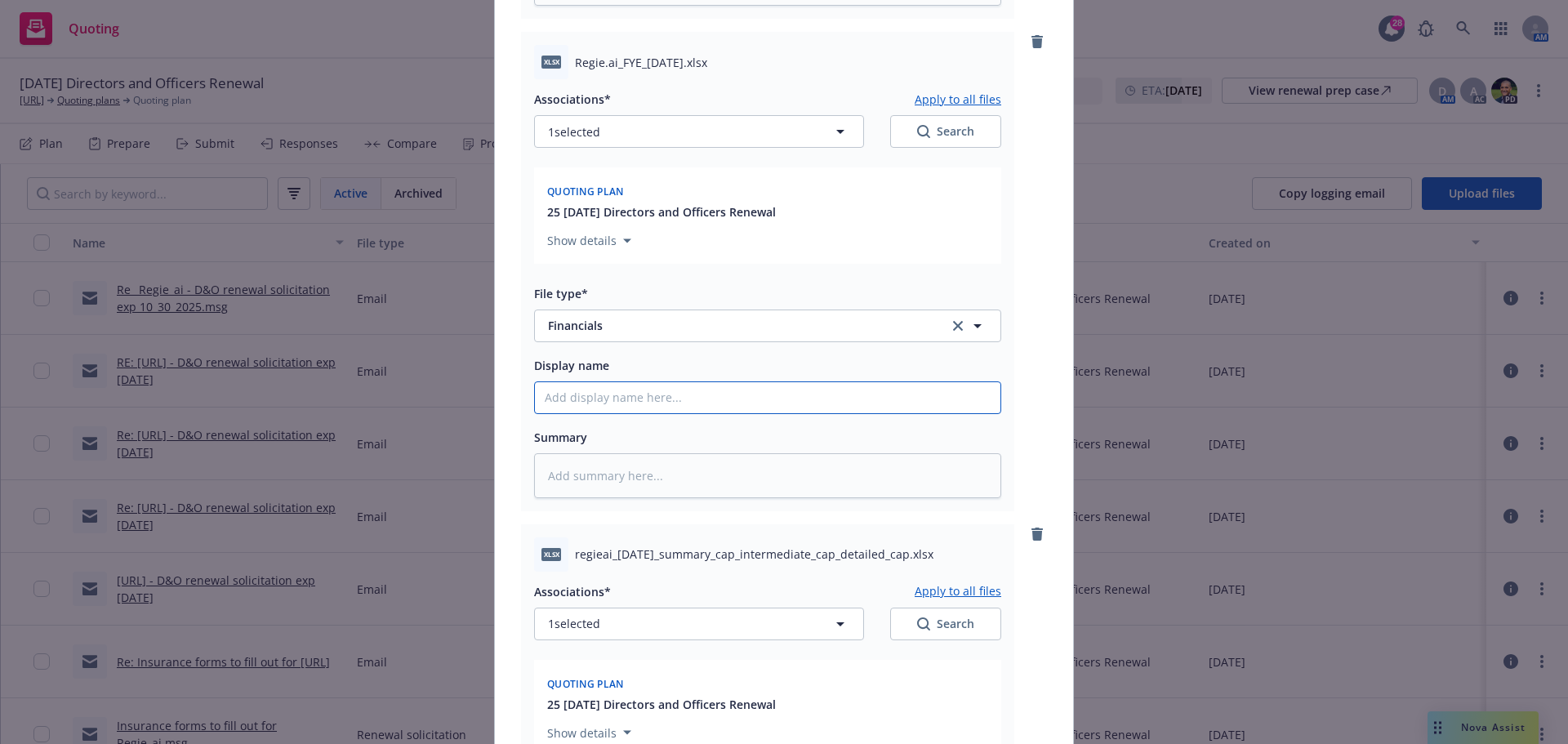
click at [556, 400] on input "Display name" at bounding box center [767, 397] width 465 height 31
paste input "Regie.ai_FYE_01-31-25"
type textarea "x"
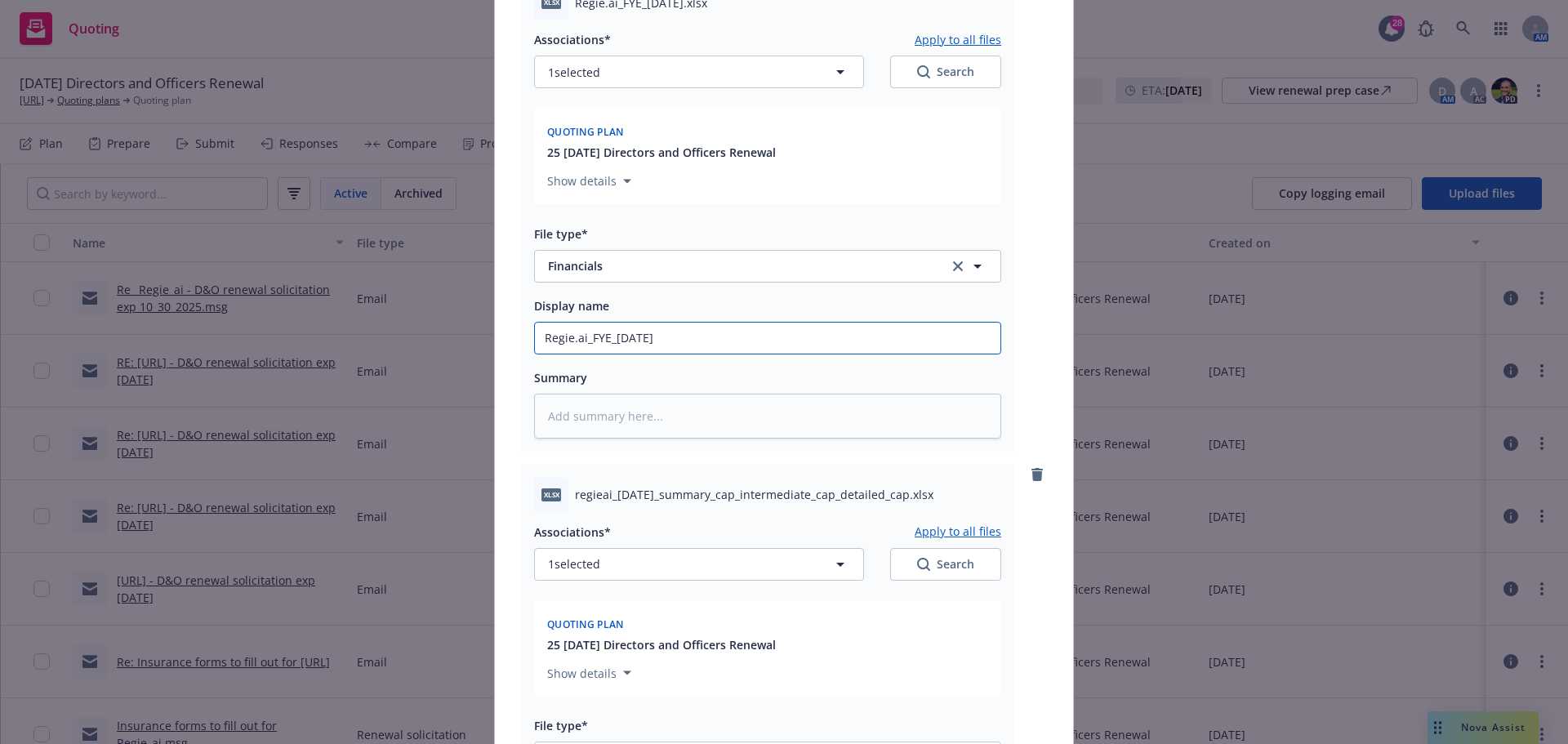
scroll to position [1388, 0]
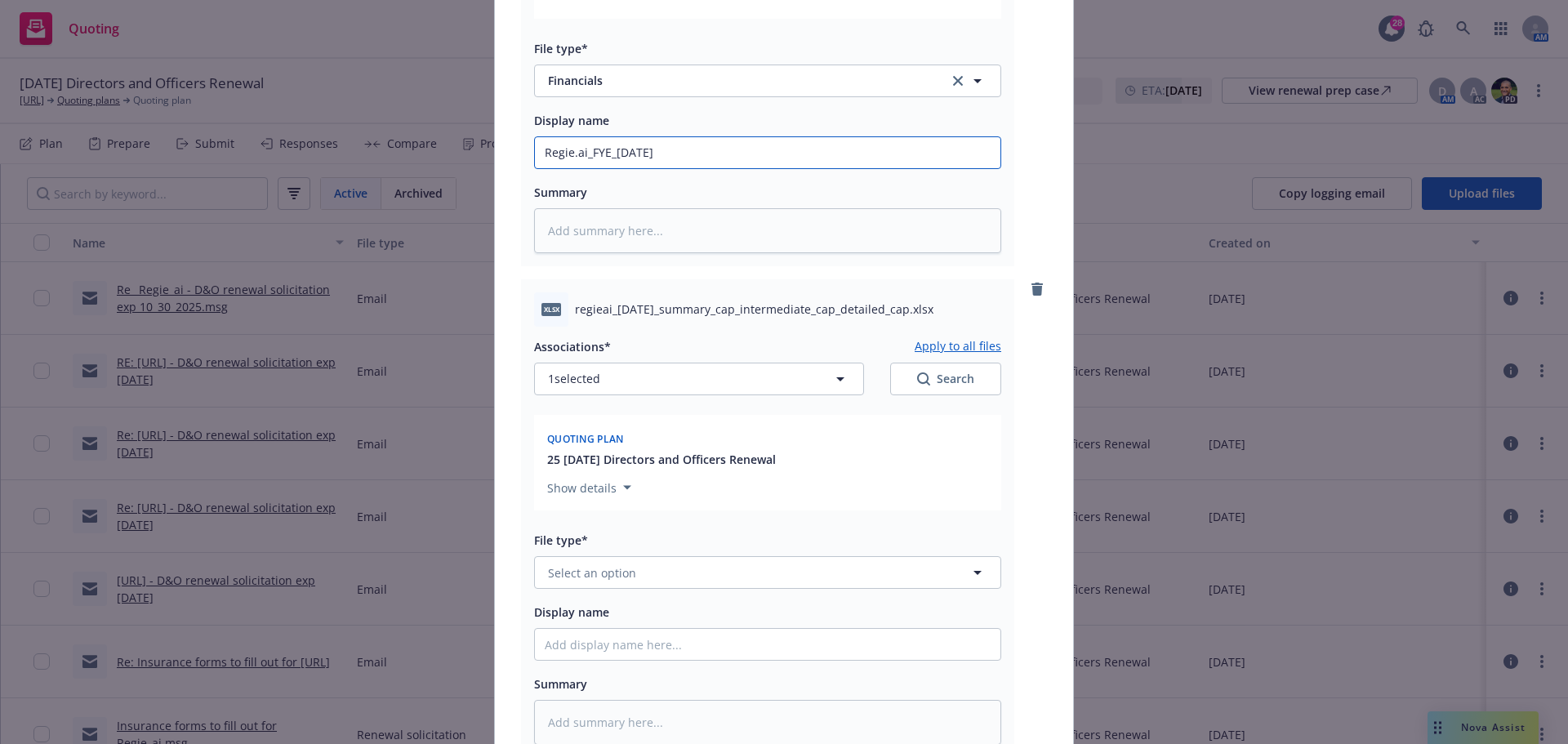
type input "Regie.ai_FYE_01-31-25"
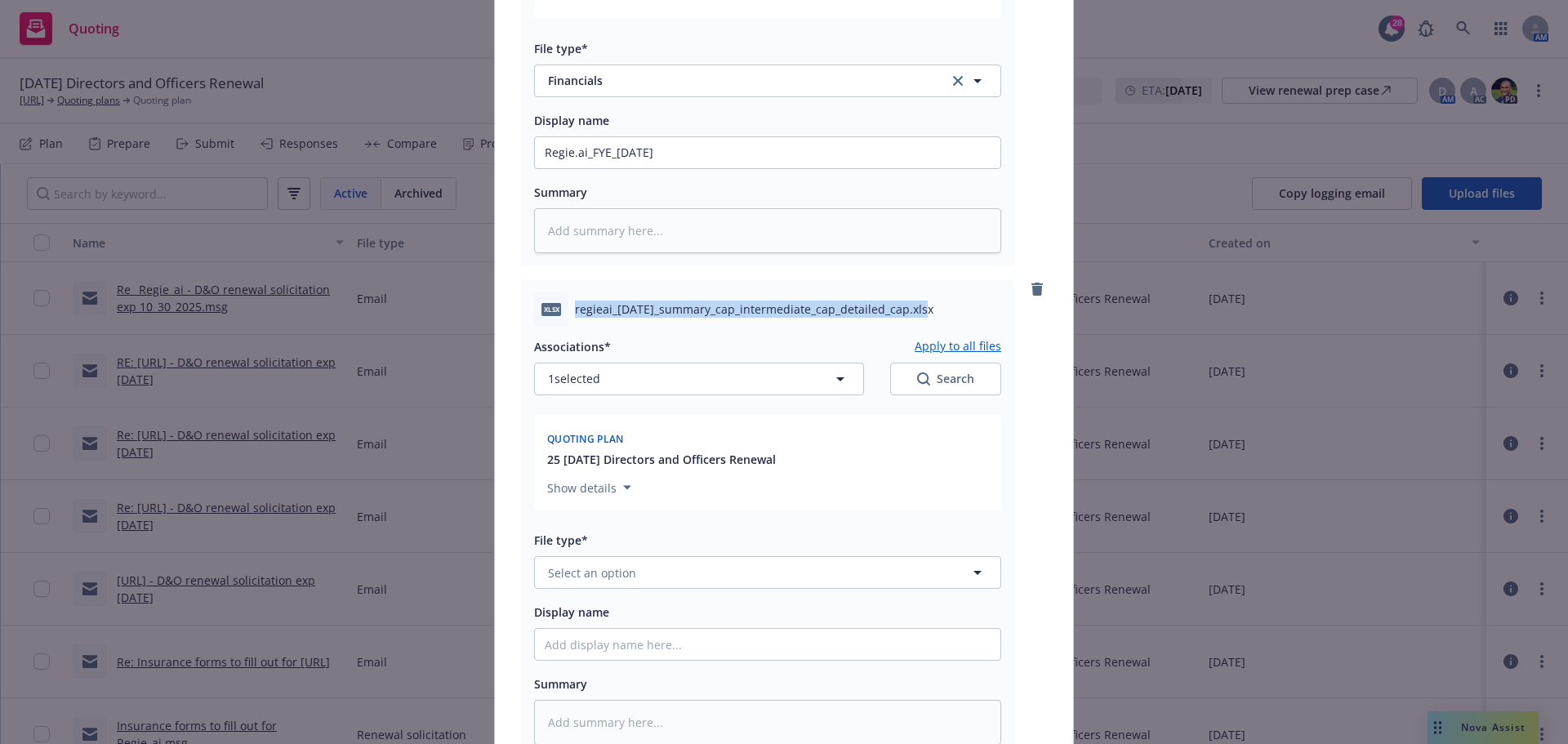
drag, startPoint x: 569, startPoint y: 309, endPoint x: 915, endPoint y: 307, distance: 346.0
click at [915, 307] on span "regieai_2025-08-19_summary_cap_intermediate_cap_detailed_cap.xlsx" at bounding box center [754, 308] width 359 height 17
copy span "regieai_2025-08-19_summary_cap_intermediate_cap_detailed_cap"
click at [564, 568] on span "Select an option" at bounding box center [592, 572] width 89 height 17
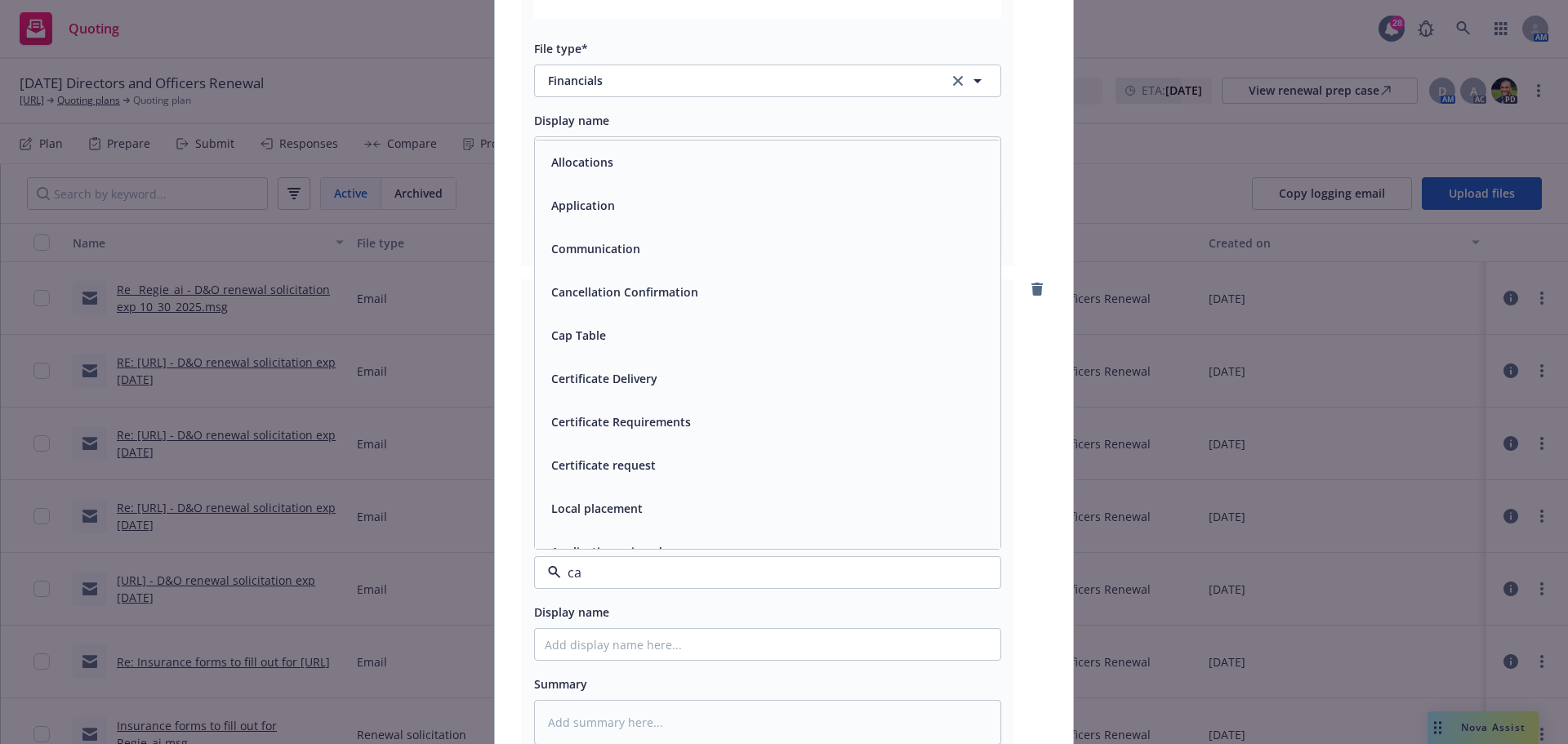
type input "cap"
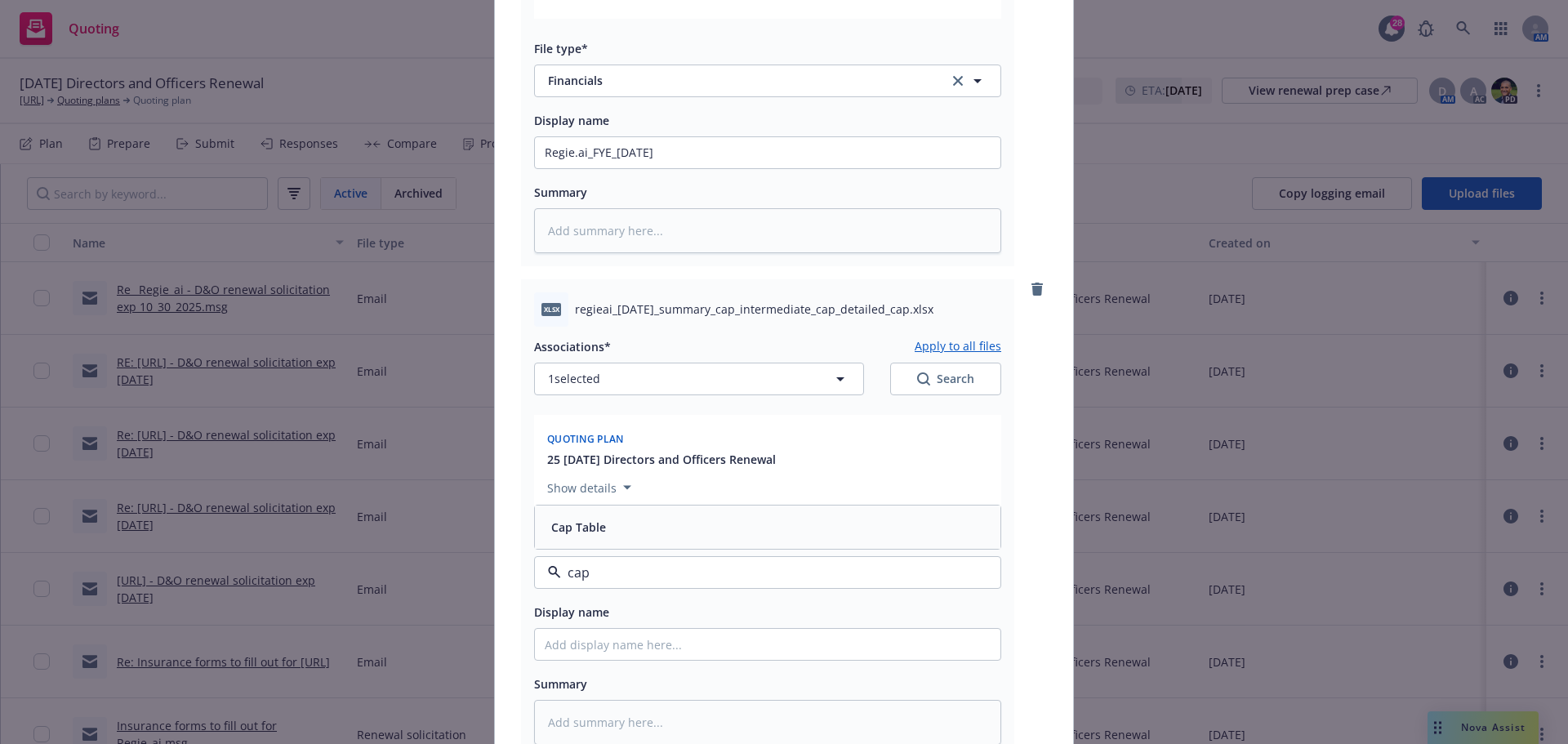
click at [601, 532] on div "Cap Table" at bounding box center [577, 527] width 65 height 24
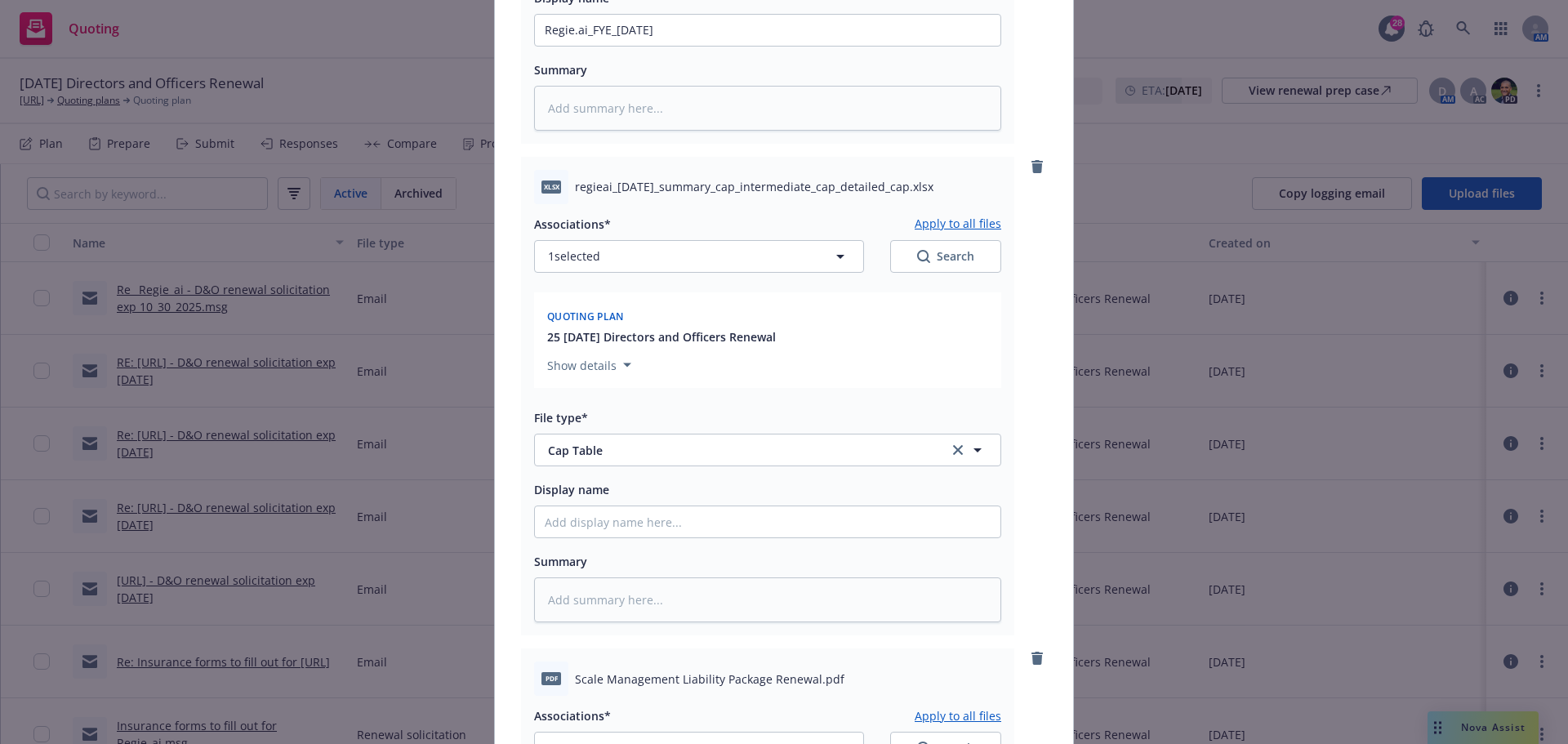
scroll to position [1551, 0]
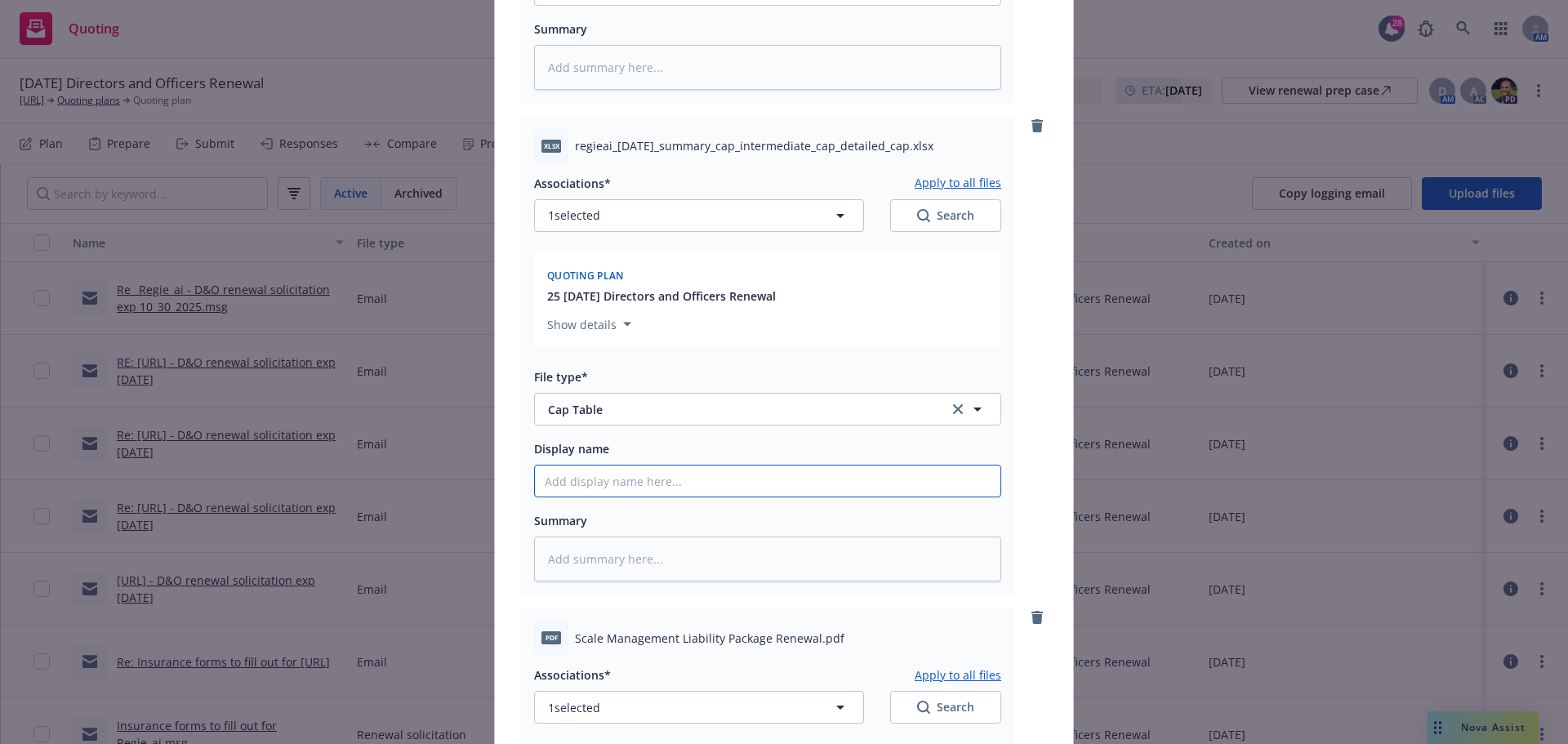
click at [594, 484] on input "Display name" at bounding box center [767, 480] width 465 height 31
paste input "regieai_2025-08-19_summary_cap_intermediate_cap_detailed_cap"
type textarea "x"
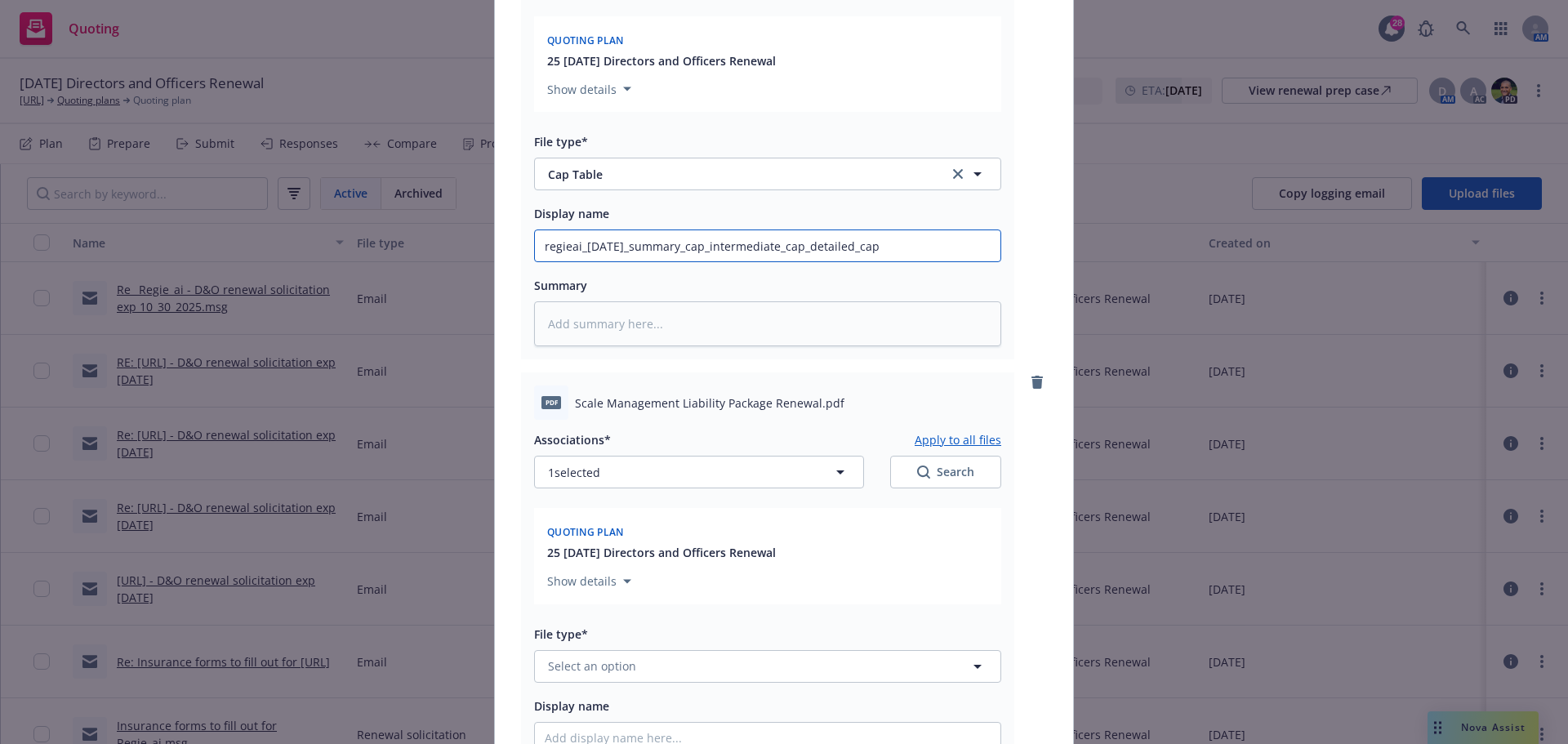
scroll to position [1796, 0]
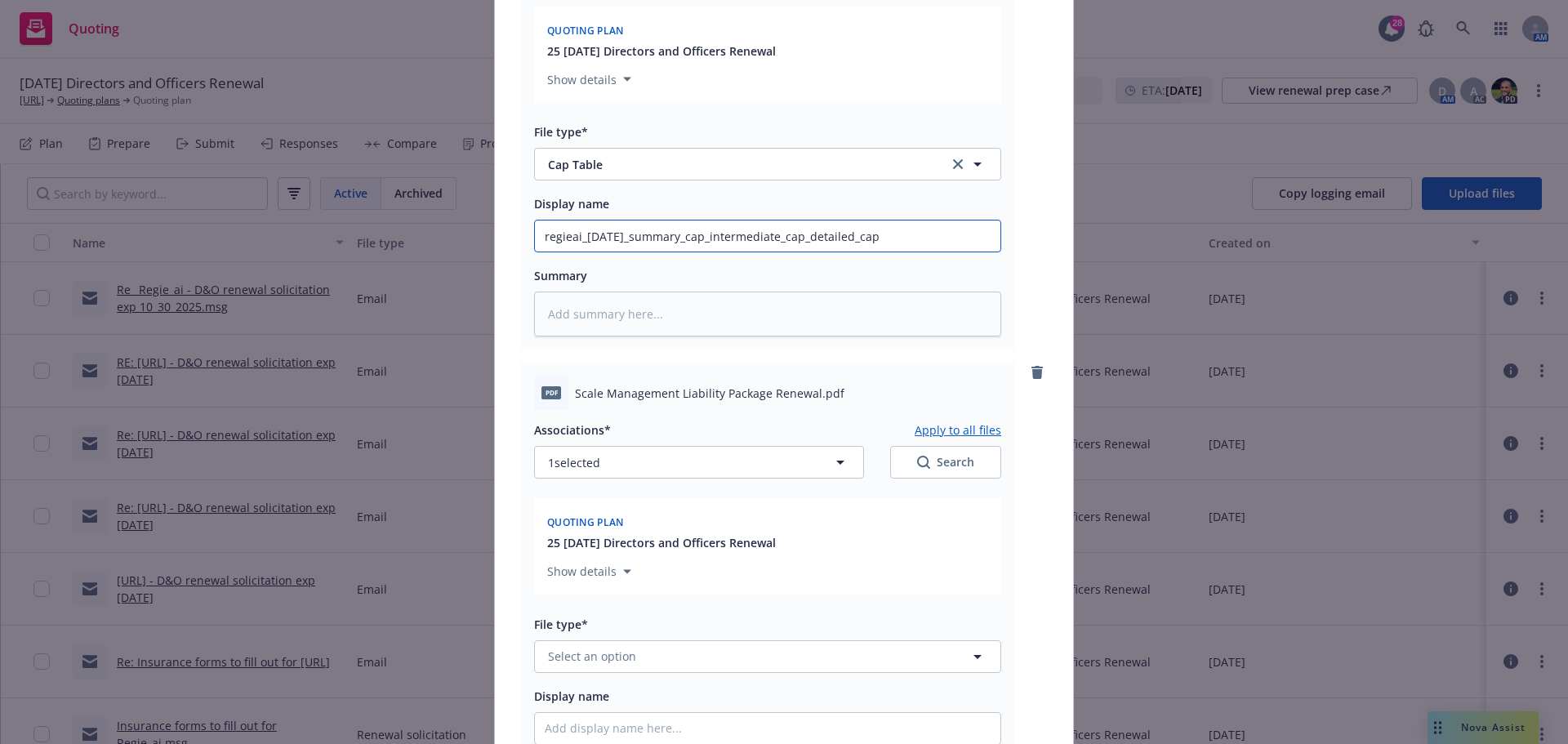
type input "regieai_2025-08-19_summary_cap_intermediate_cap_detailed_cap"
drag, startPoint x: 570, startPoint y: 391, endPoint x: 808, endPoint y: 384, distance: 238.1
click at [808, 384] on span "Scale Management Liability Package Renewal.pdf" at bounding box center [710, 392] width 269 height 17
copy span "Scale Management Liability Package Renewal"
click at [609, 661] on span "Select an option" at bounding box center [592, 655] width 89 height 17
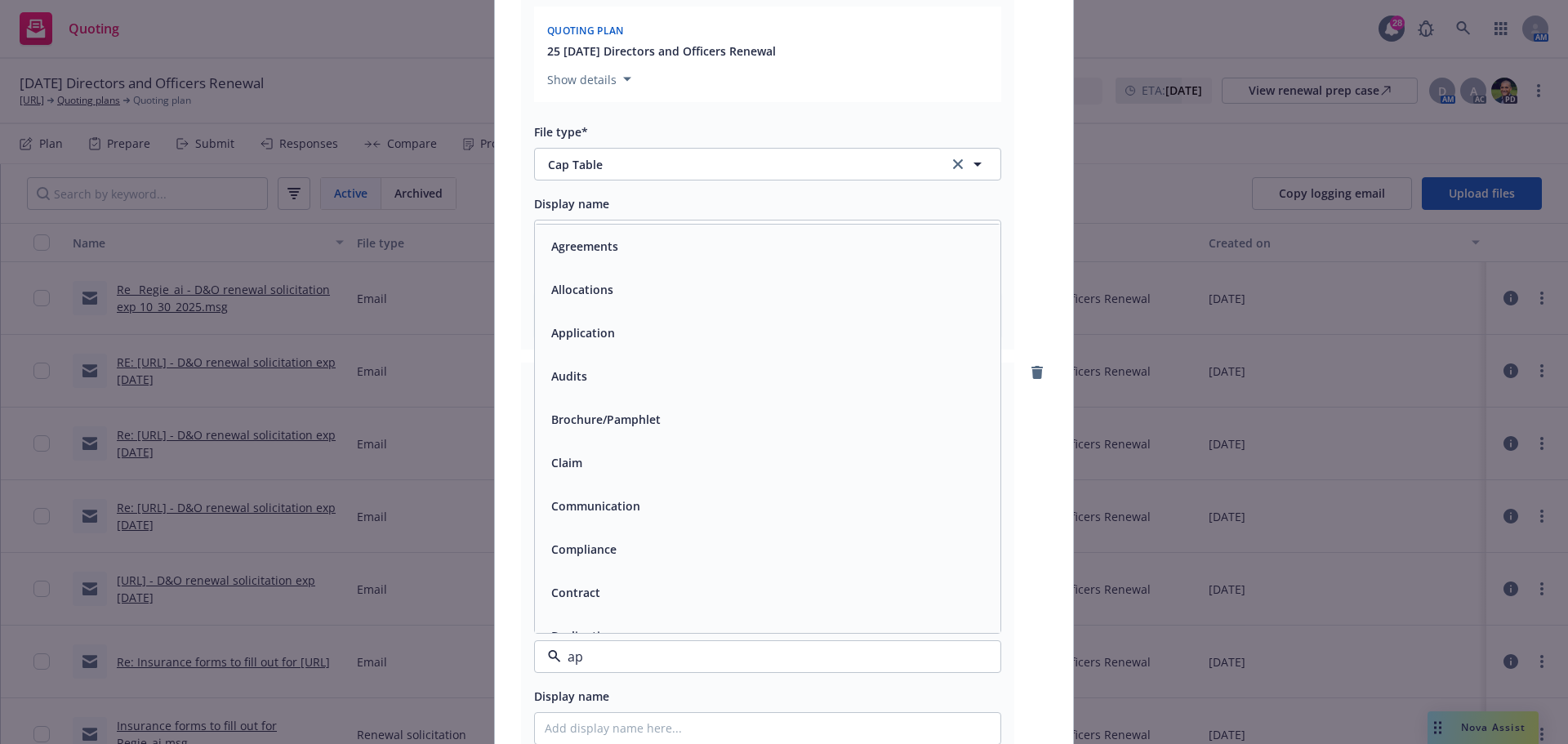
type input "app"
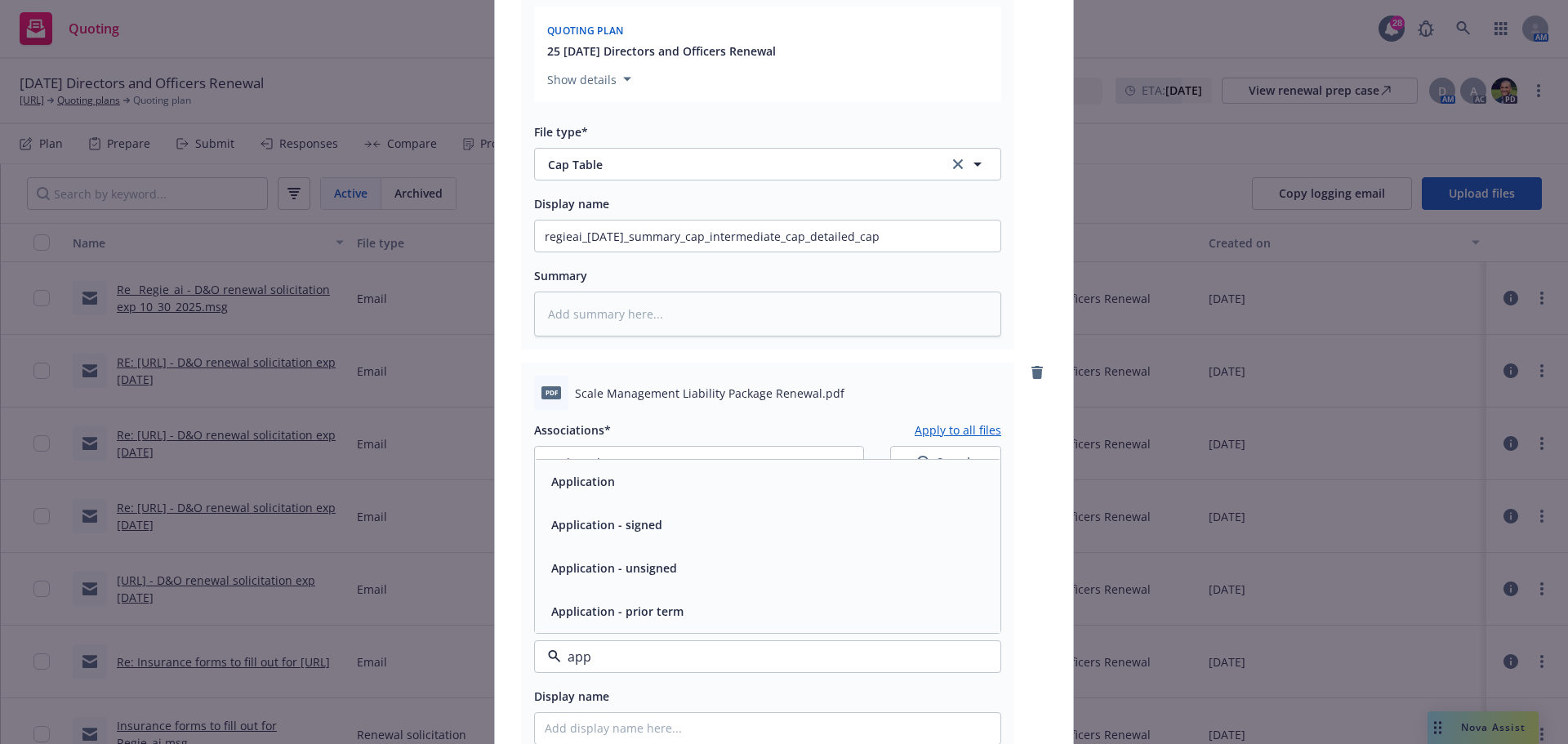
drag, startPoint x: 682, startPoint y: 485, endPoint x: 682, endPoint y: 515, distance: 30.0
click at [682, 485] on div "Application" at bounding box center [767, 481] width 446 height 24
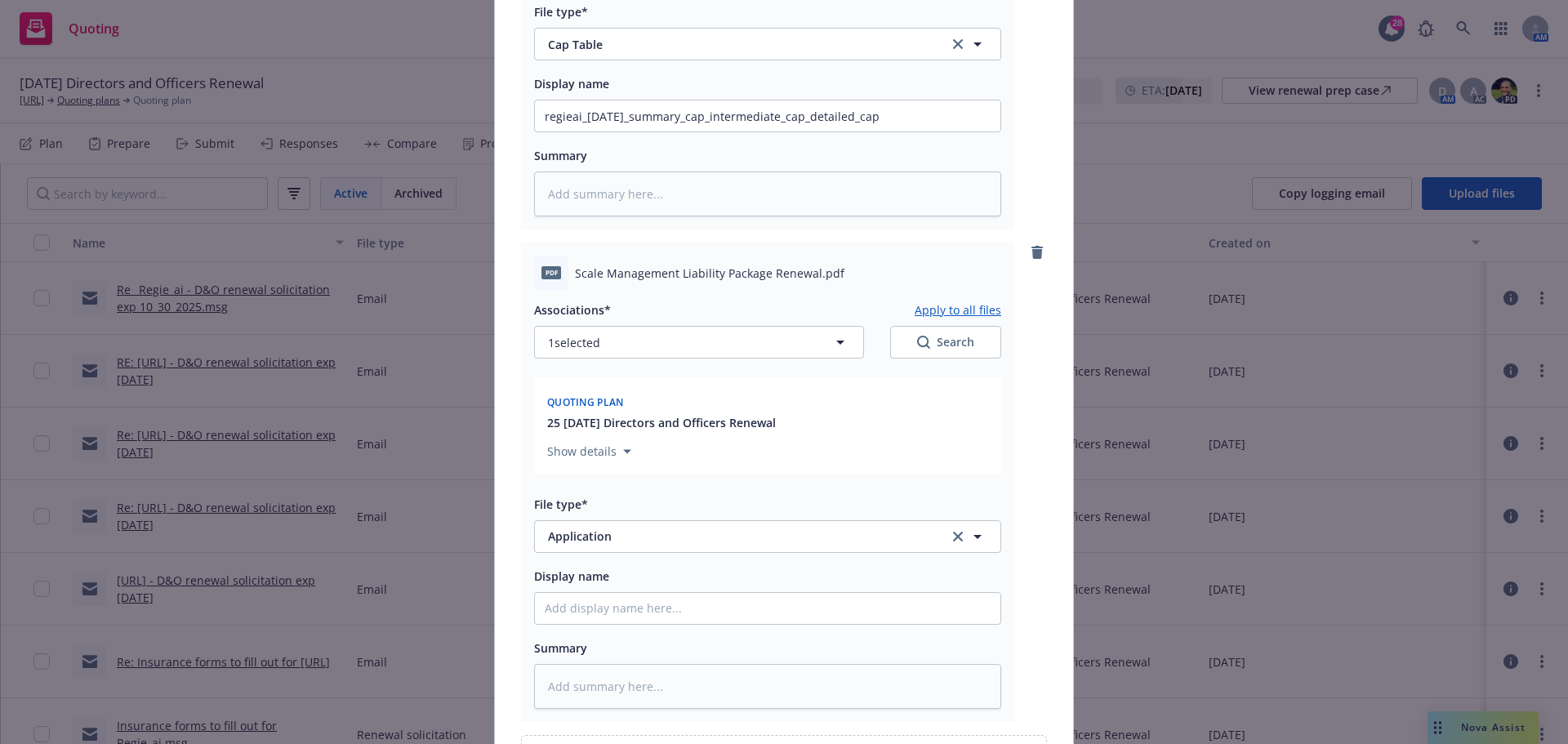
scroll to position [2041, 0]
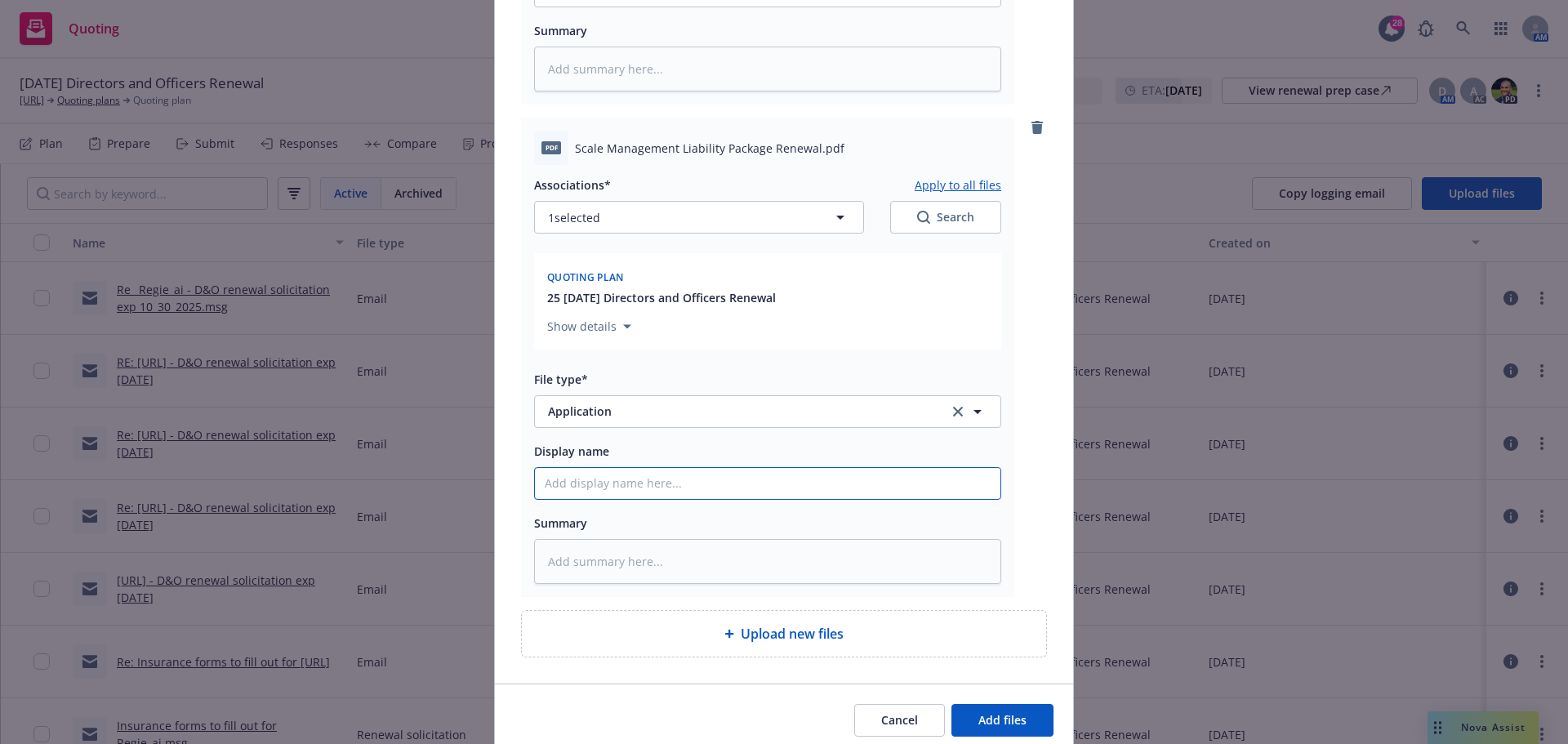
click at [588, 484] on input "Display name" at bounding box center [767, 483] width 465 height 31
paste input "Scale Management Liability Package Renewal"
type textarea "x"
type input "Scale Management Liability Package Renewal"
drag, startPoint x: 990, startPoint y: 724, endPoint x: 1002, endPoint y: 742, distance: 21.6
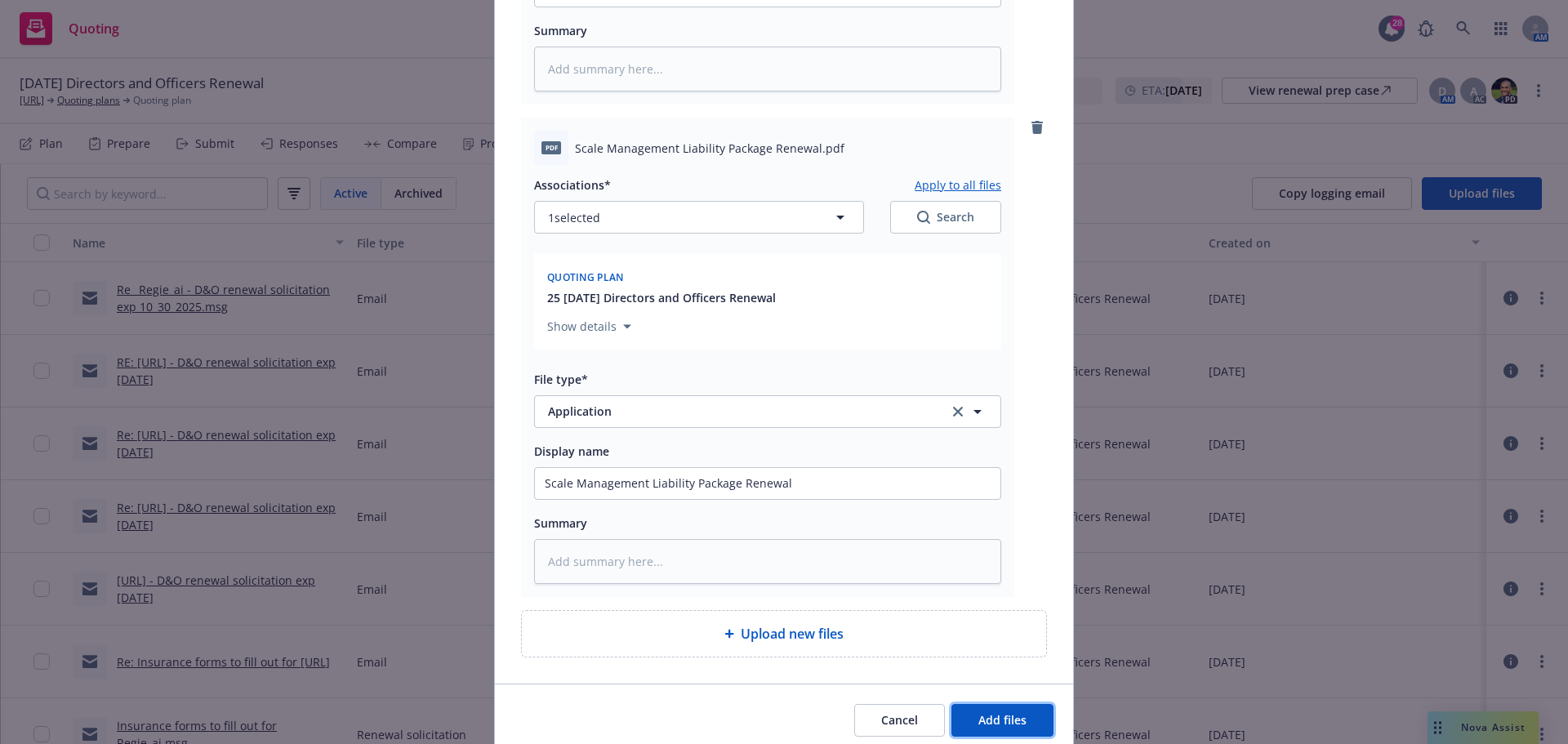
click at [991, 724] on span "Add files" at bounding box center [1002, 720] width 48 height 16
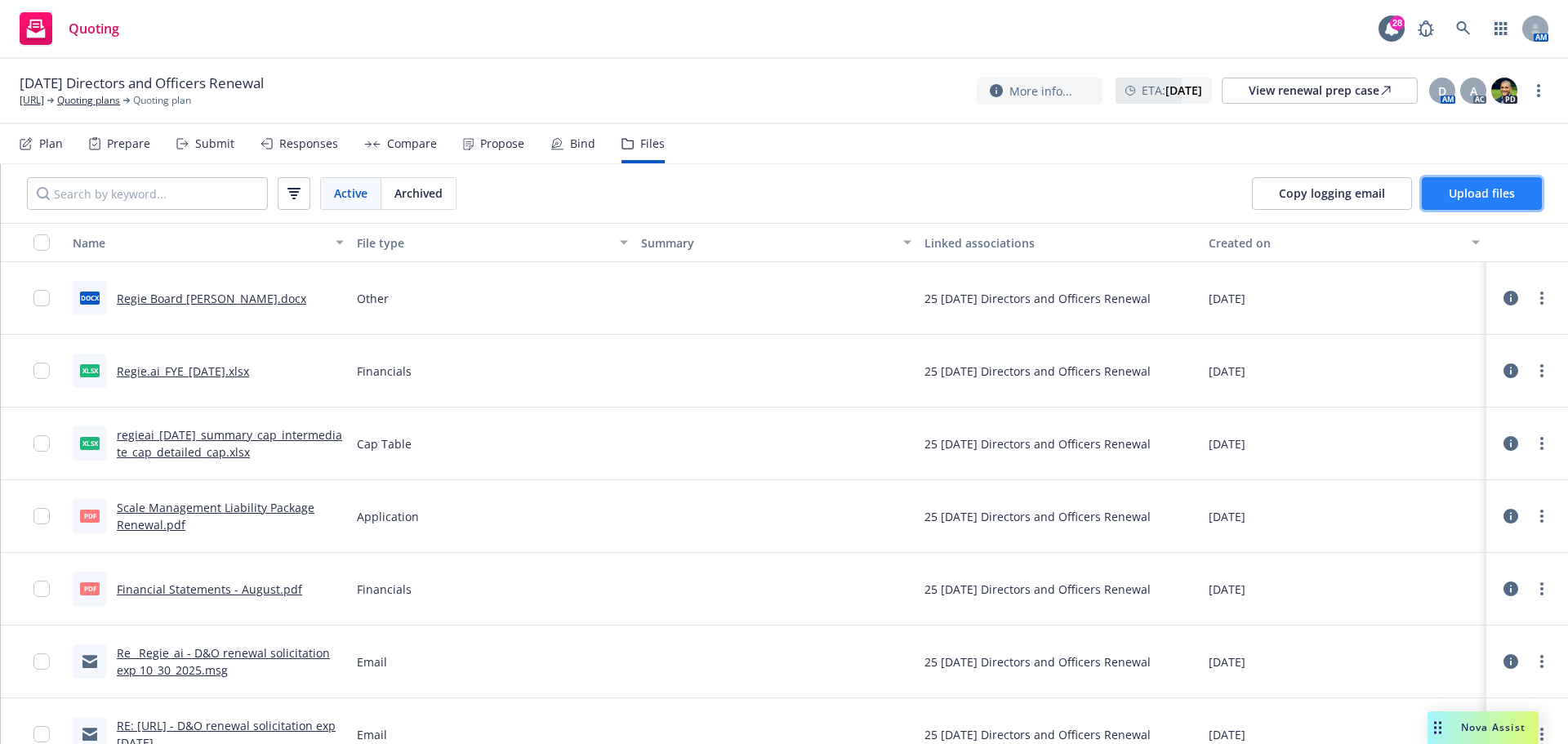
click at [1467, 193] on span "Upload files" at bounding box center [1481, 193] width 66 height 16
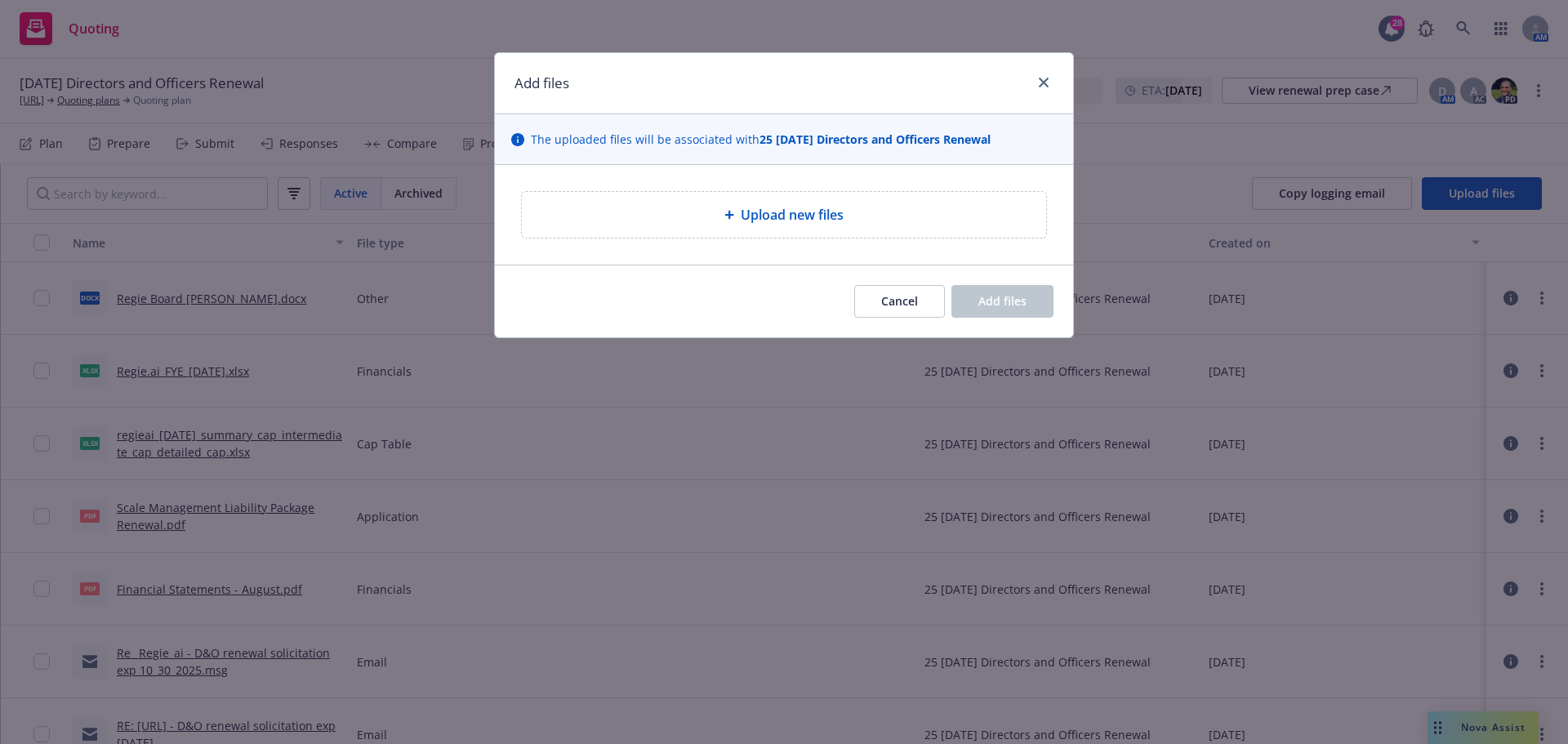
type textarea "x"
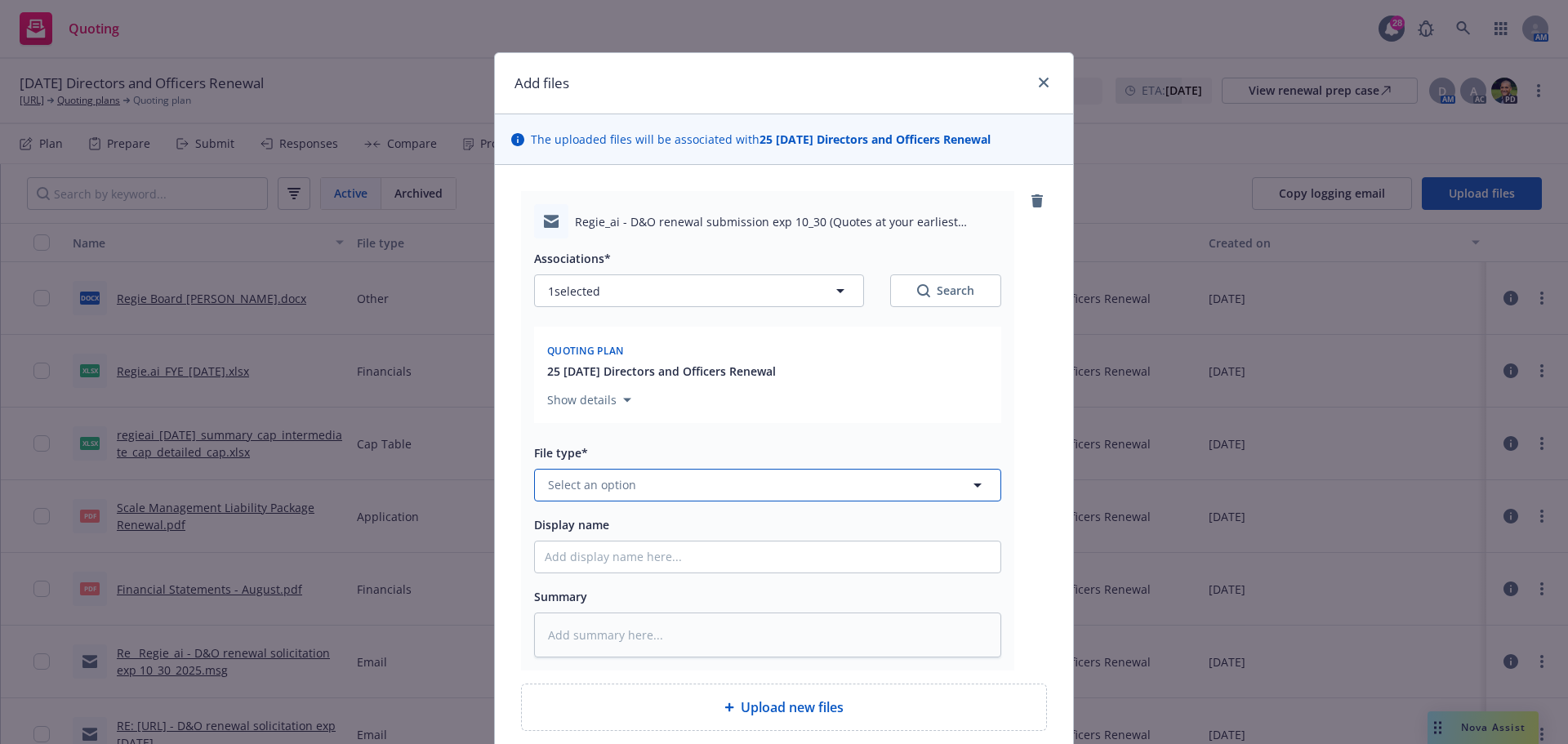
drag, startPoint x: 649, startPoint y: 492, endPoint x: 656, endPoint y: 501, distance: 11.4
click at [649, 492] on button "Select an option" at bounding box center [767, 484] width 467 height 33
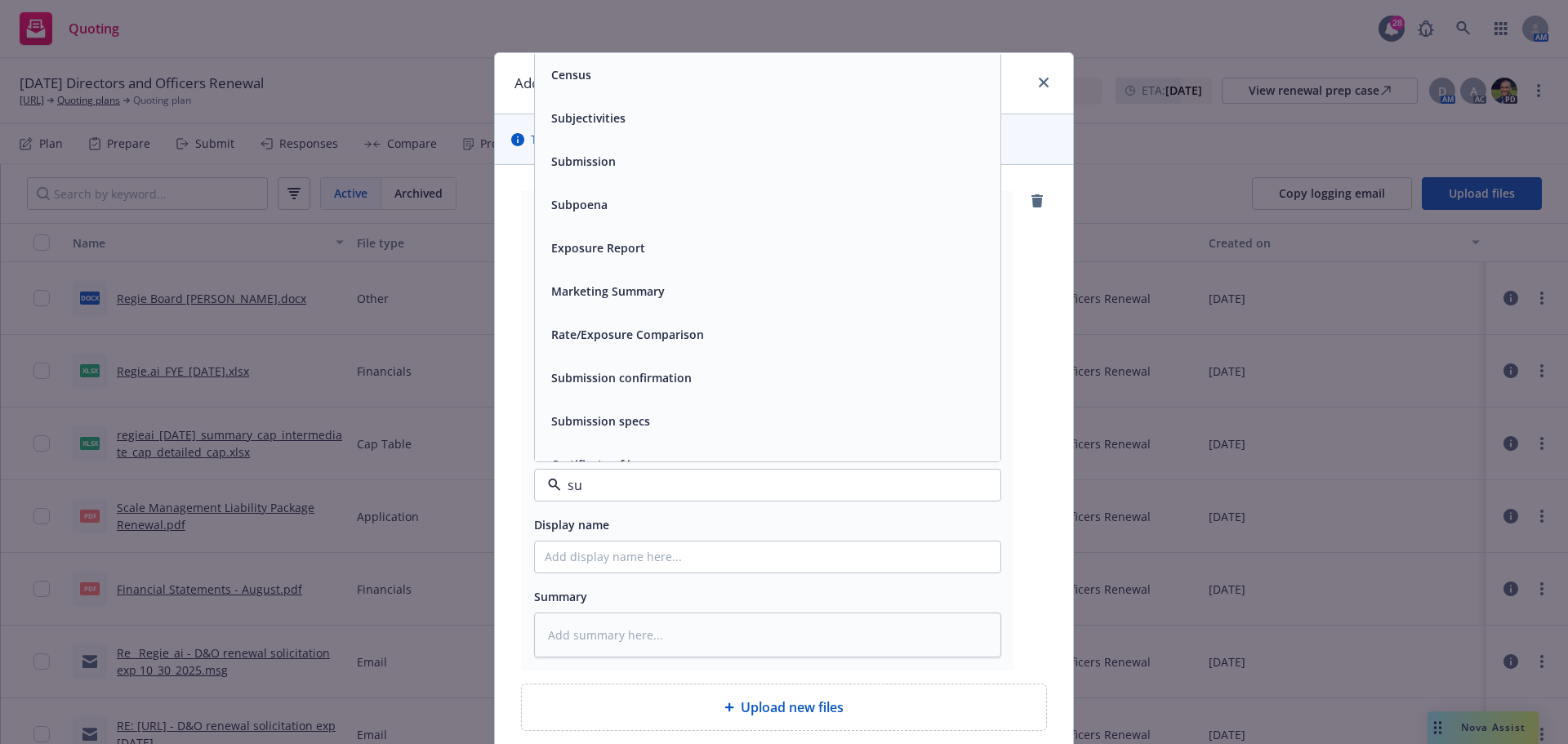
type input "sun"
type textarea "x"
type input "sub"
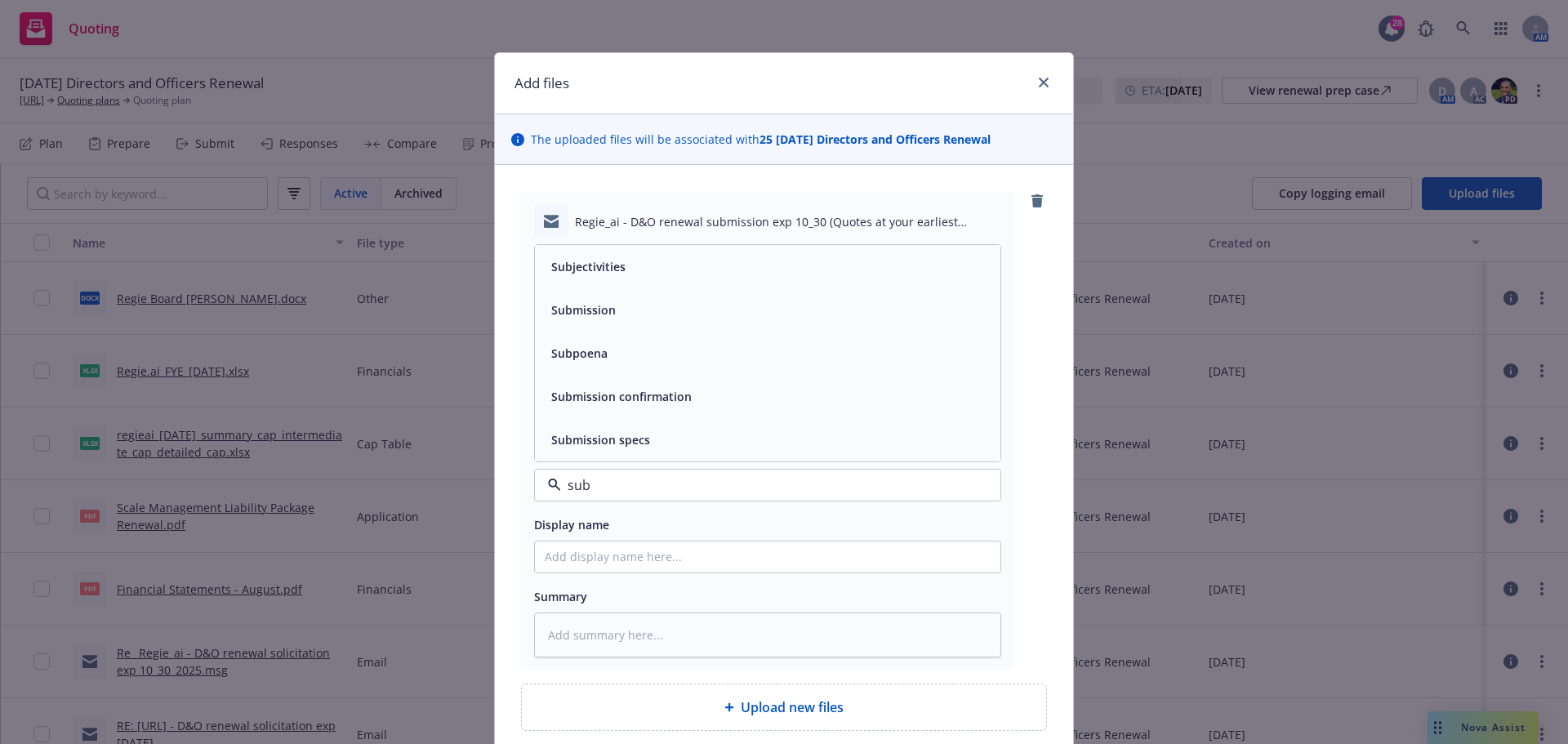
click at [638, 308] on div "Submission" at bounding box center [767, 309] width 446 height 24
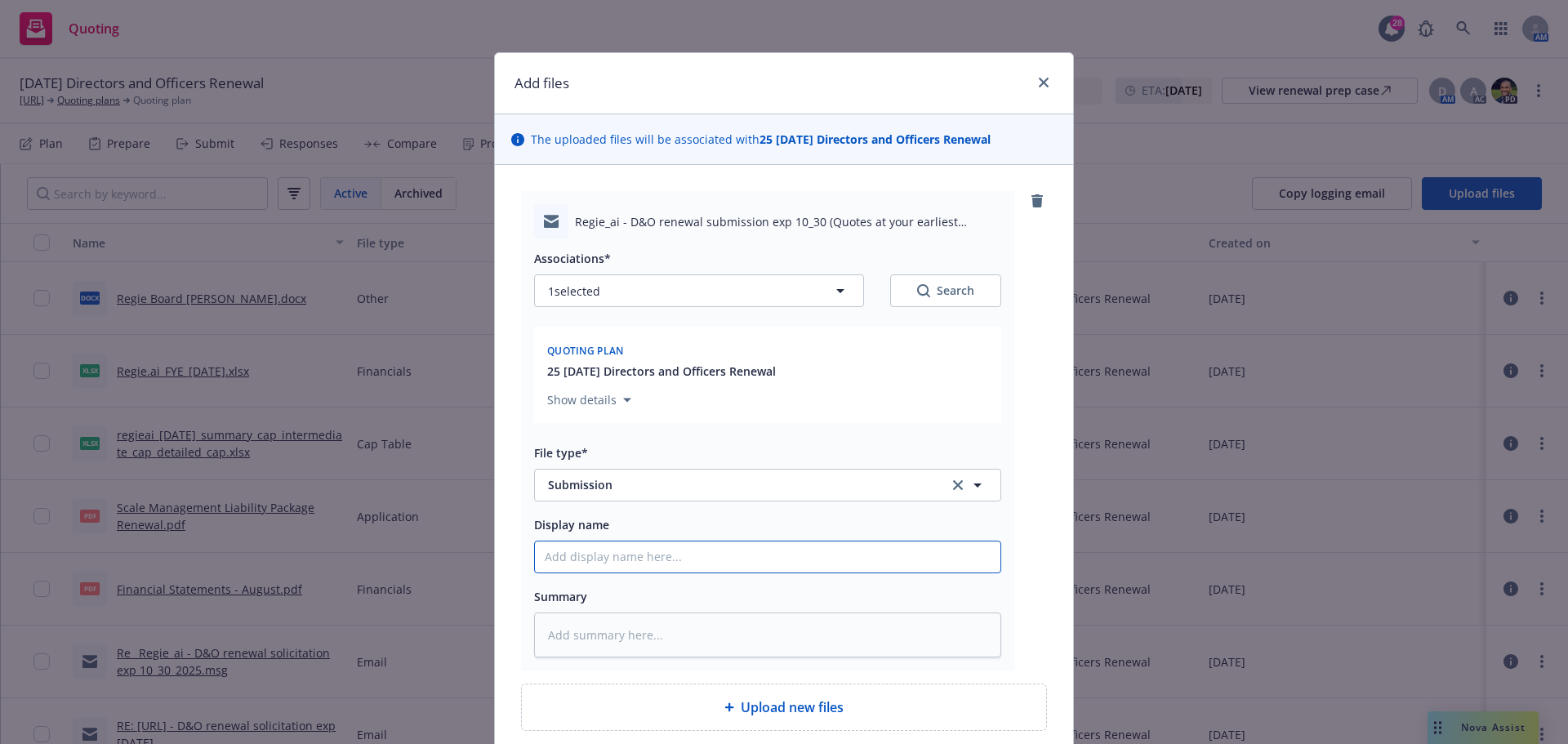
click at [562, 557] on input "Display name" at bounding box center [767, 556] width 465 height 31
type textarea "x"
type input "2"
type textarea "x"
type input "25"
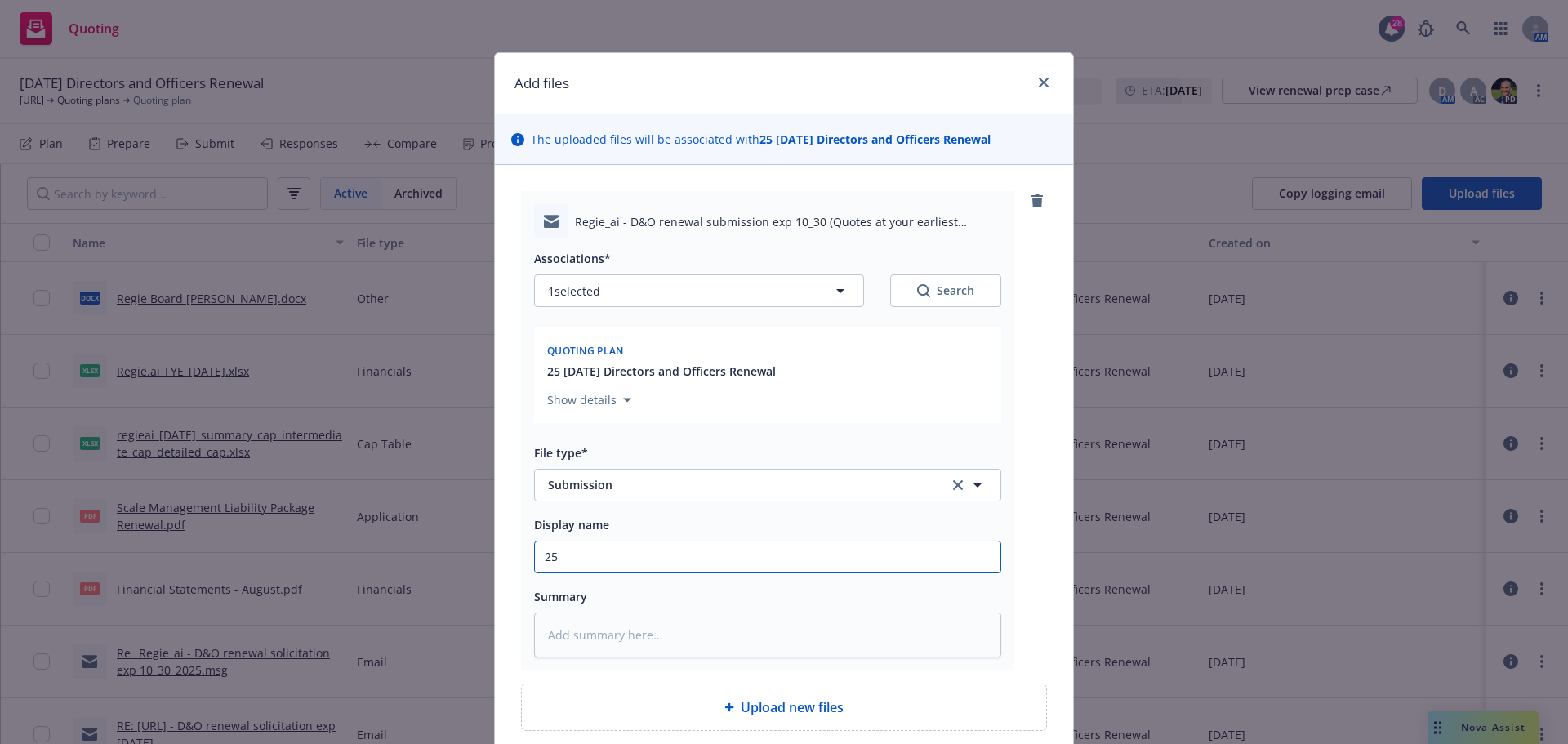
type textarea "x"
type input "25-"
type textarea "x"
type input "25-2"
type textarea "x"
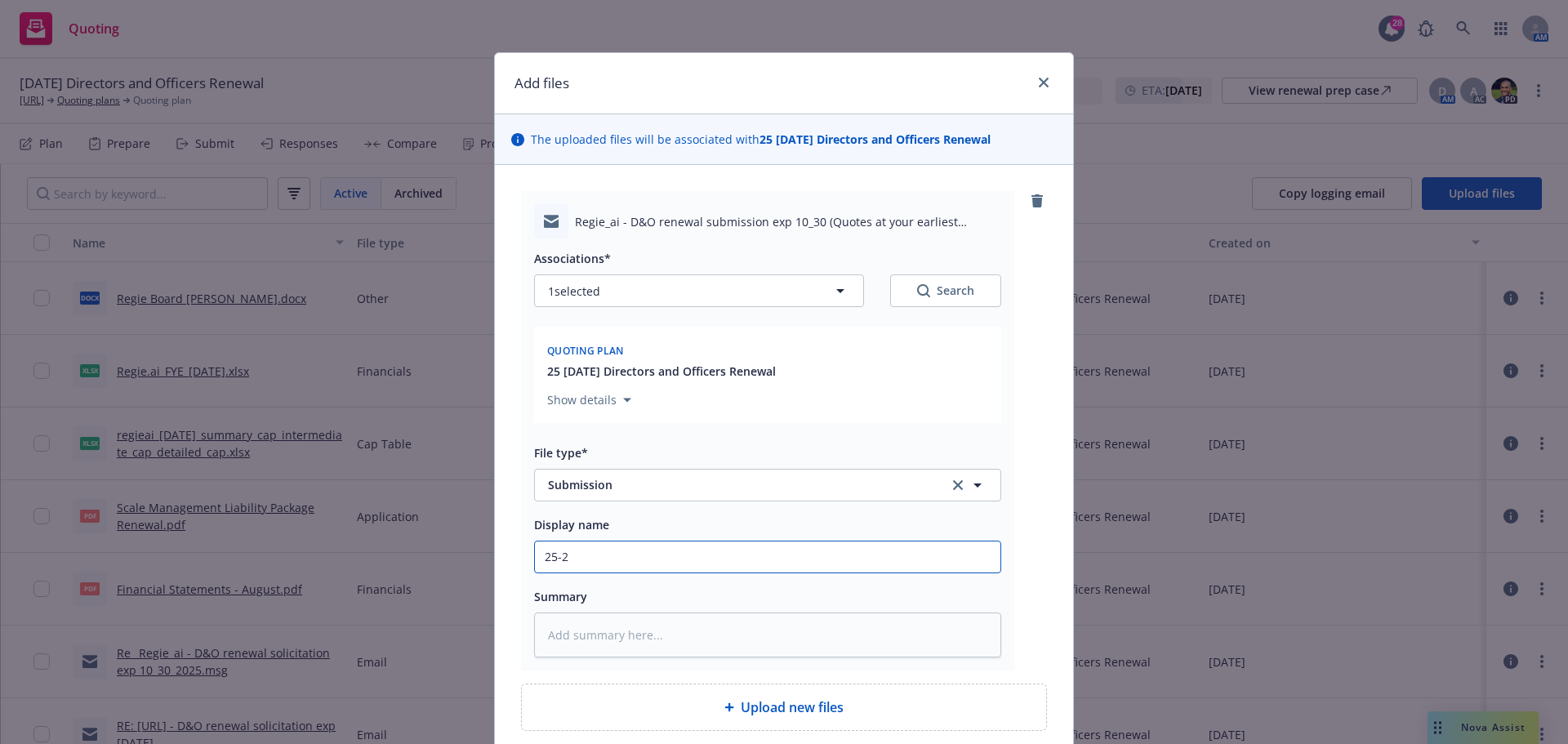
type input "25-26"
type textarea "x"
type input "25-26"
type textarea "x"
type input "25-26 R"
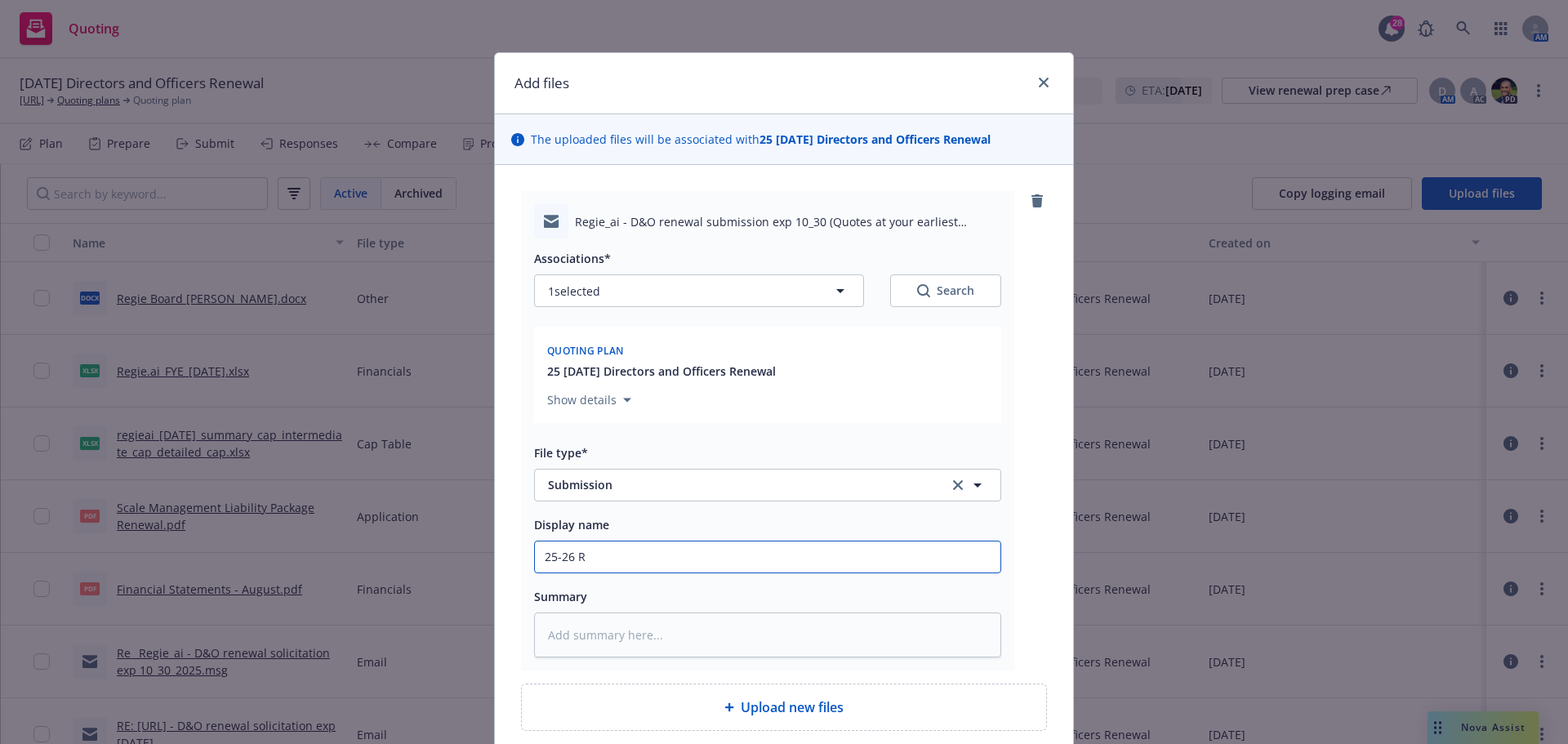
type textarea "x"
type input "25-26 RT"
type textarea "x"
type input "25-26 RT"
paste input "Regie.ai - D&O renewal submission exp 10/30"
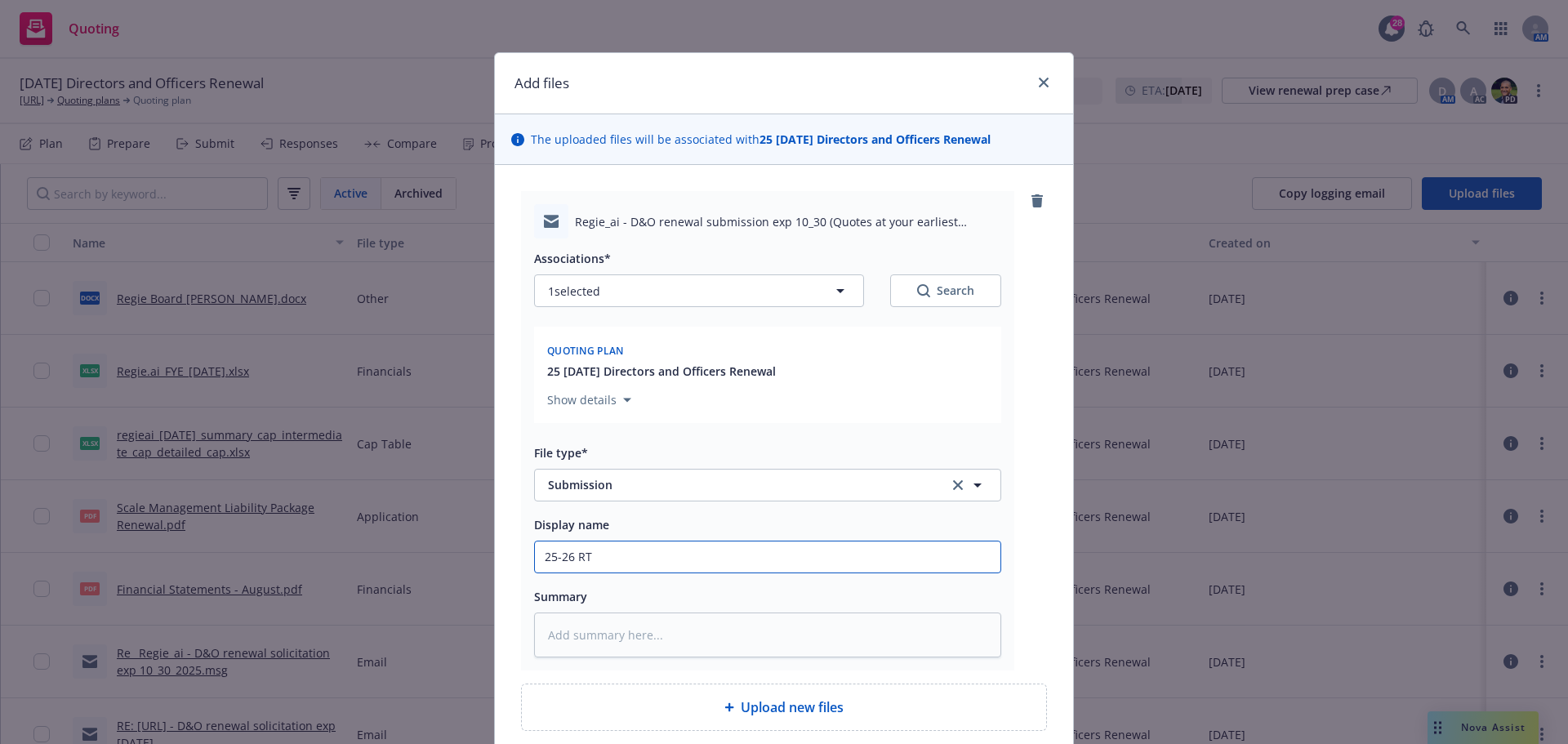
type textarea "x"
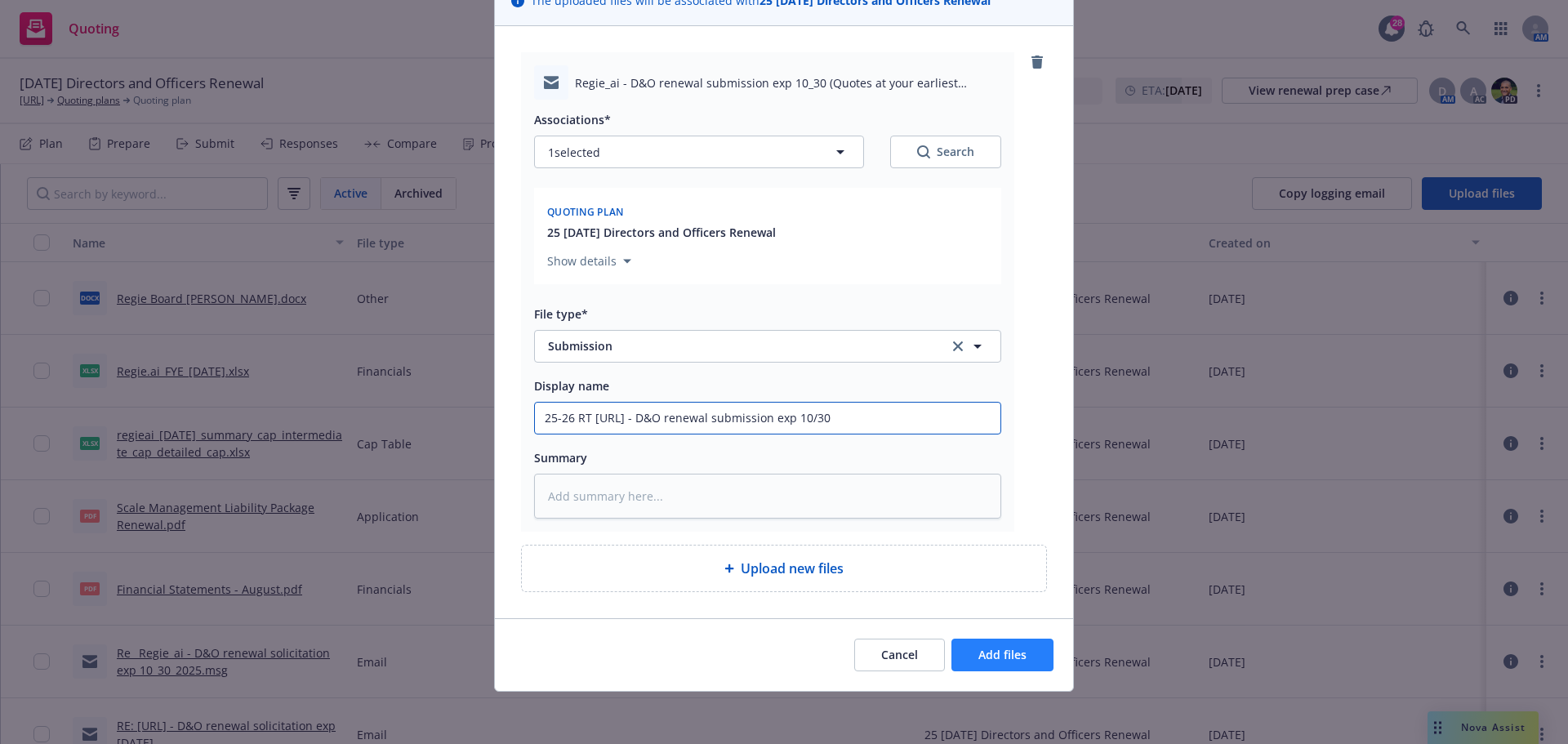
type input "25-26 RT Regie.ai - D&O renewal submission exp 10/30"
click at [997, 659] on span "Add files" at bounding box center [1002, 655] width 48 height 16
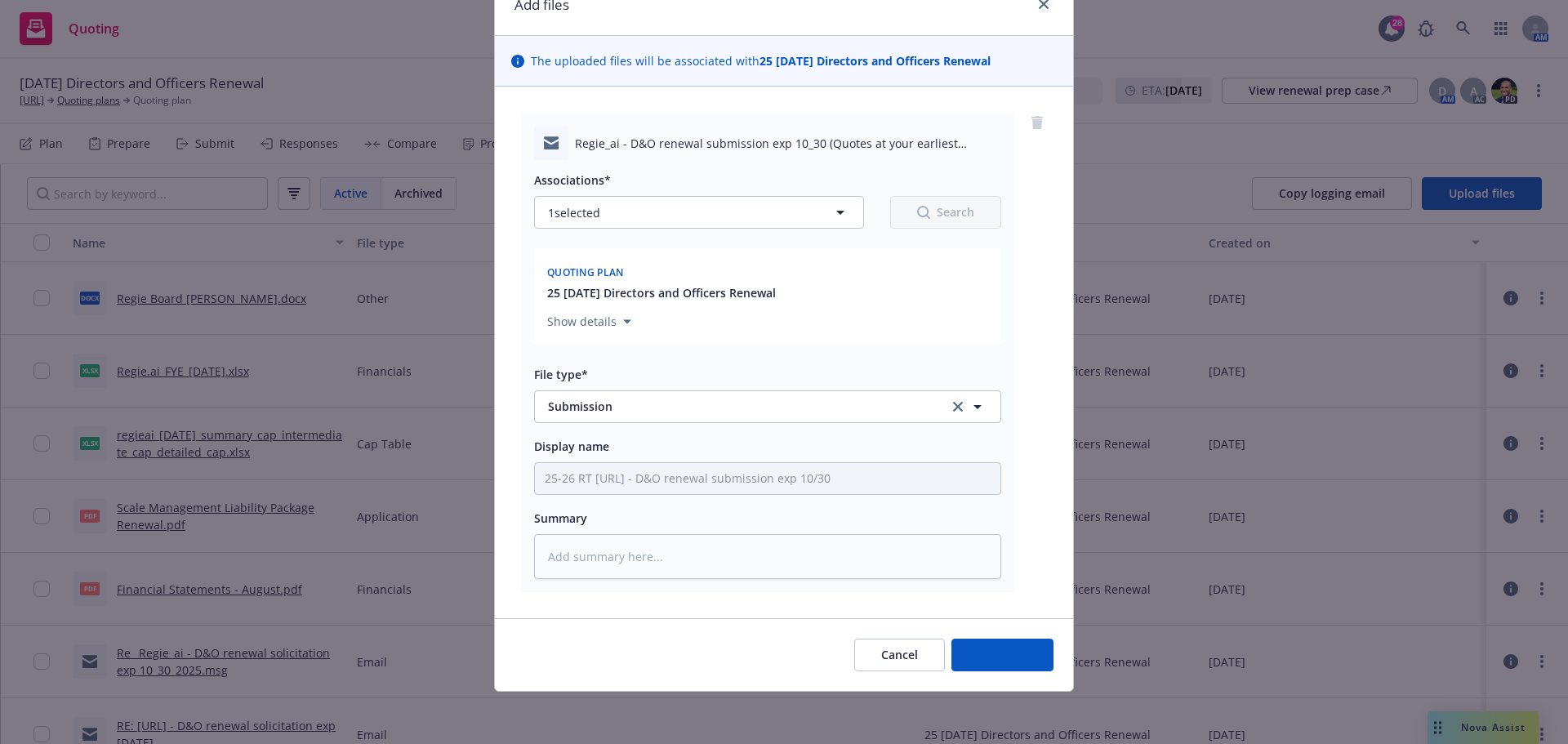
scroll to position [78, 0]
type textarea "x"
